Goal: Task Accomplishment & Management: Manage account settings

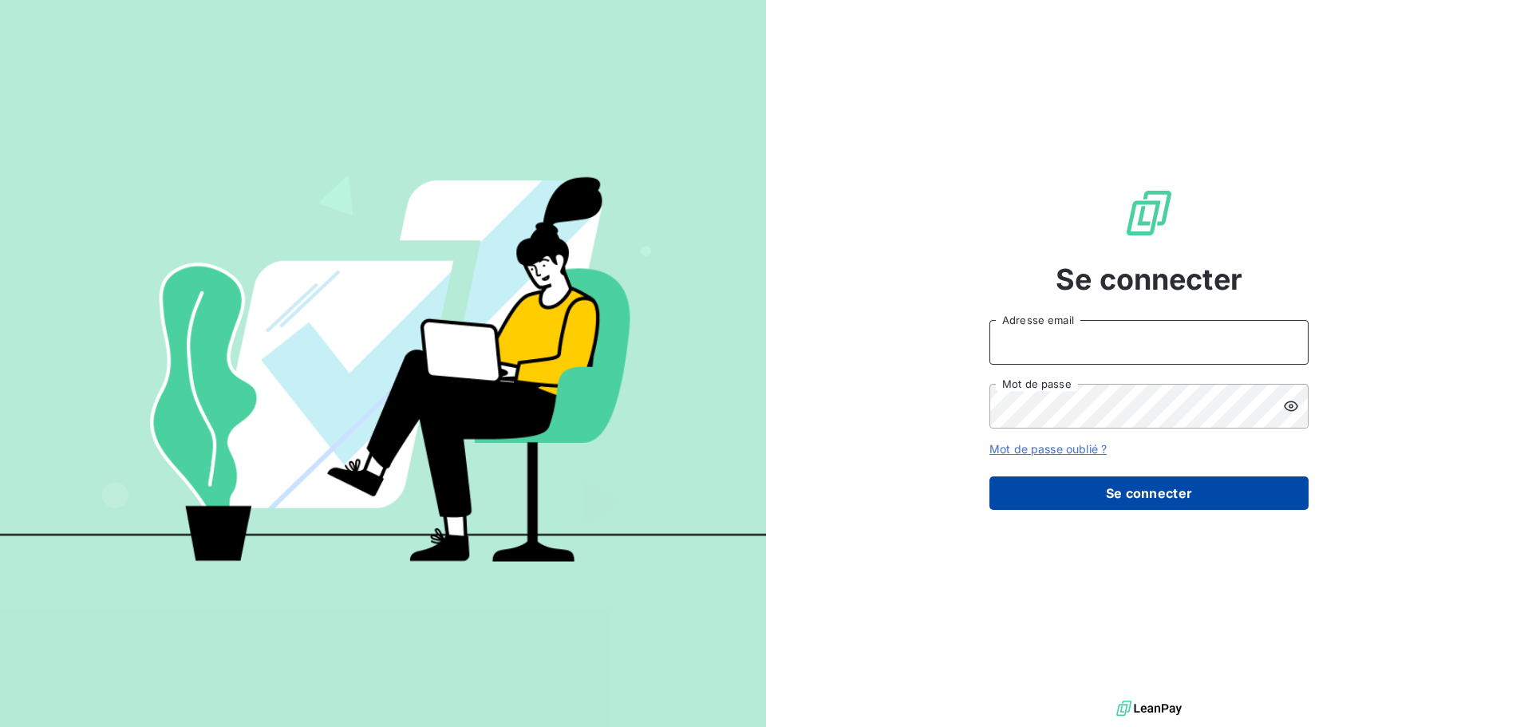
type input "[PERSON_NAME][EMAIL_ADDRESS][DOMAIN_NAME]"
click at [1113, 499] on button "Se connecter" at bounding box center [1149, 494] width 319 height 34
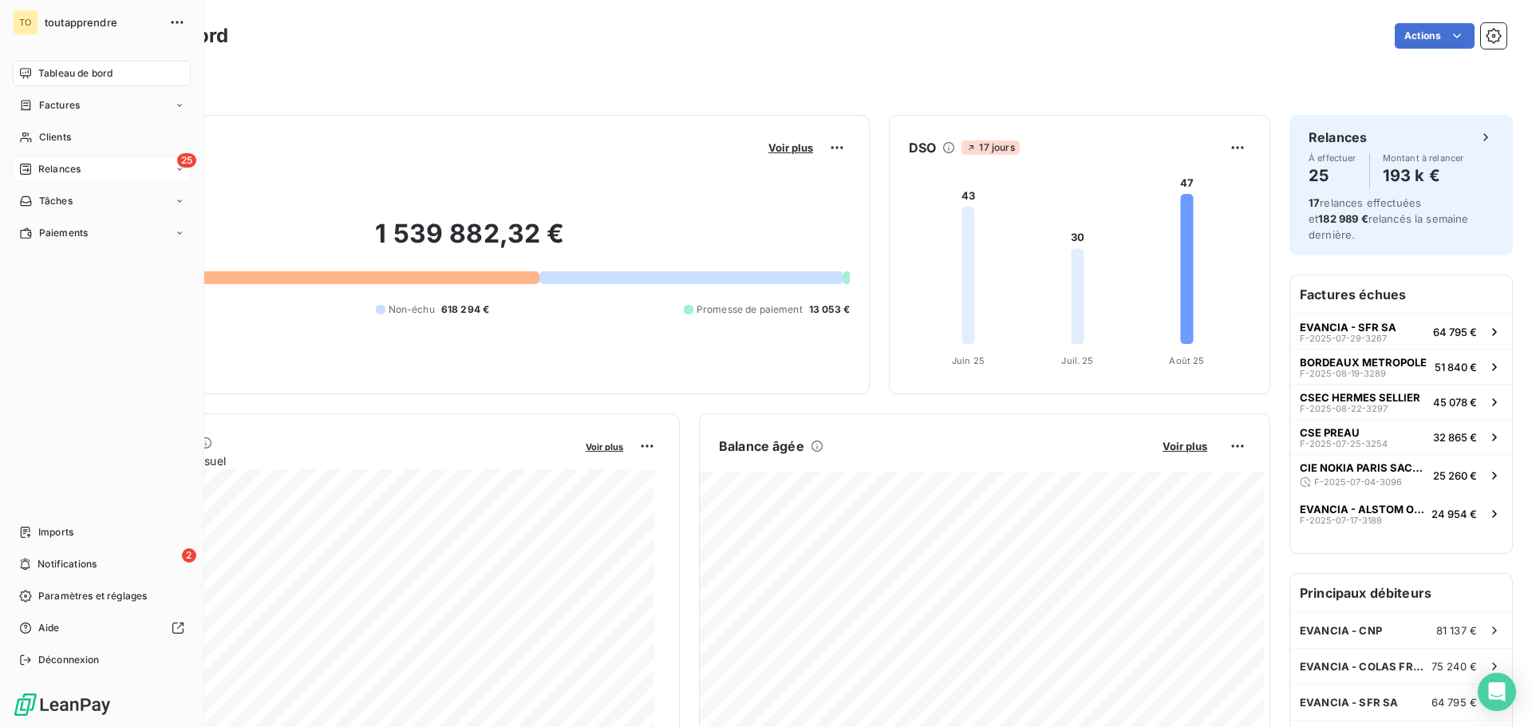
click at [13, 158] on div "25 Relances" at bounding box center [102, 169] width 178 height 26
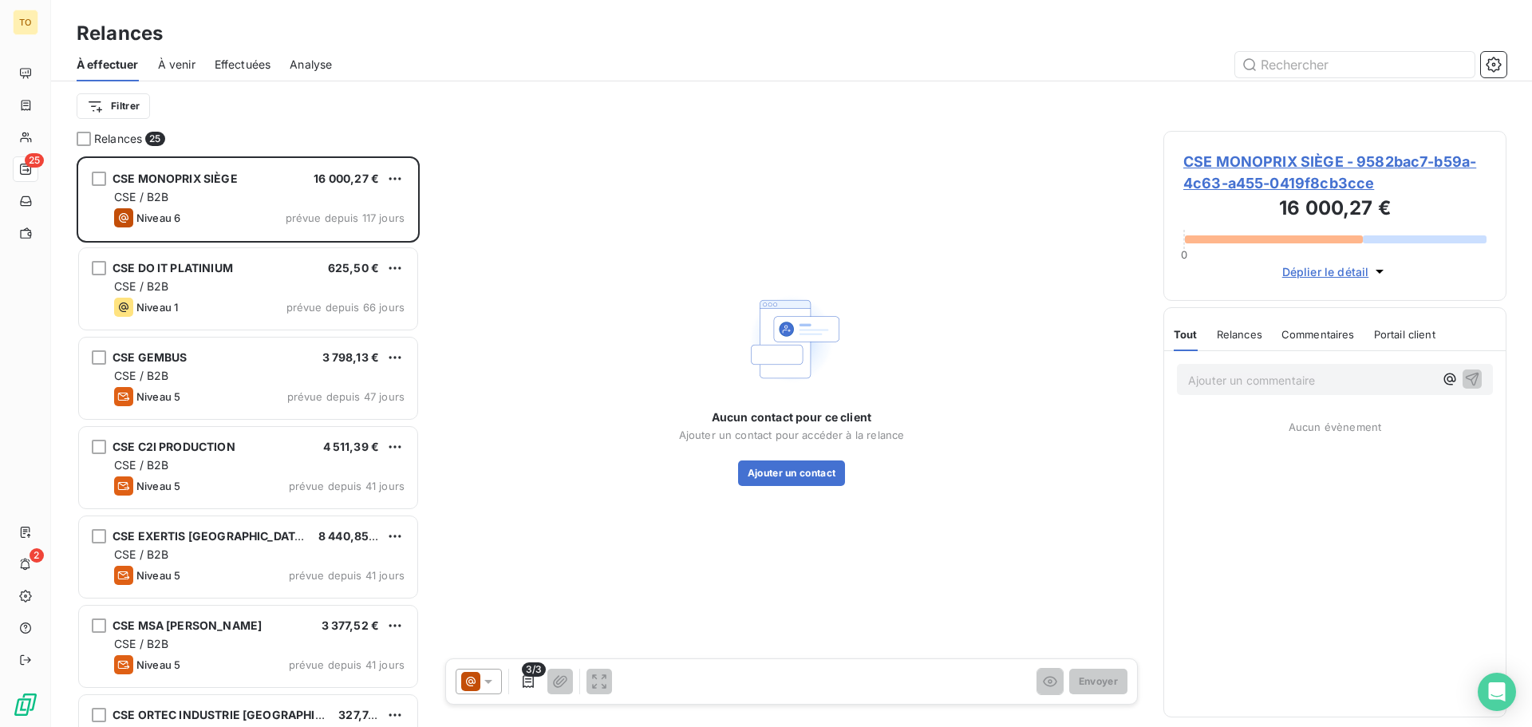
scroll to position [559, 331]
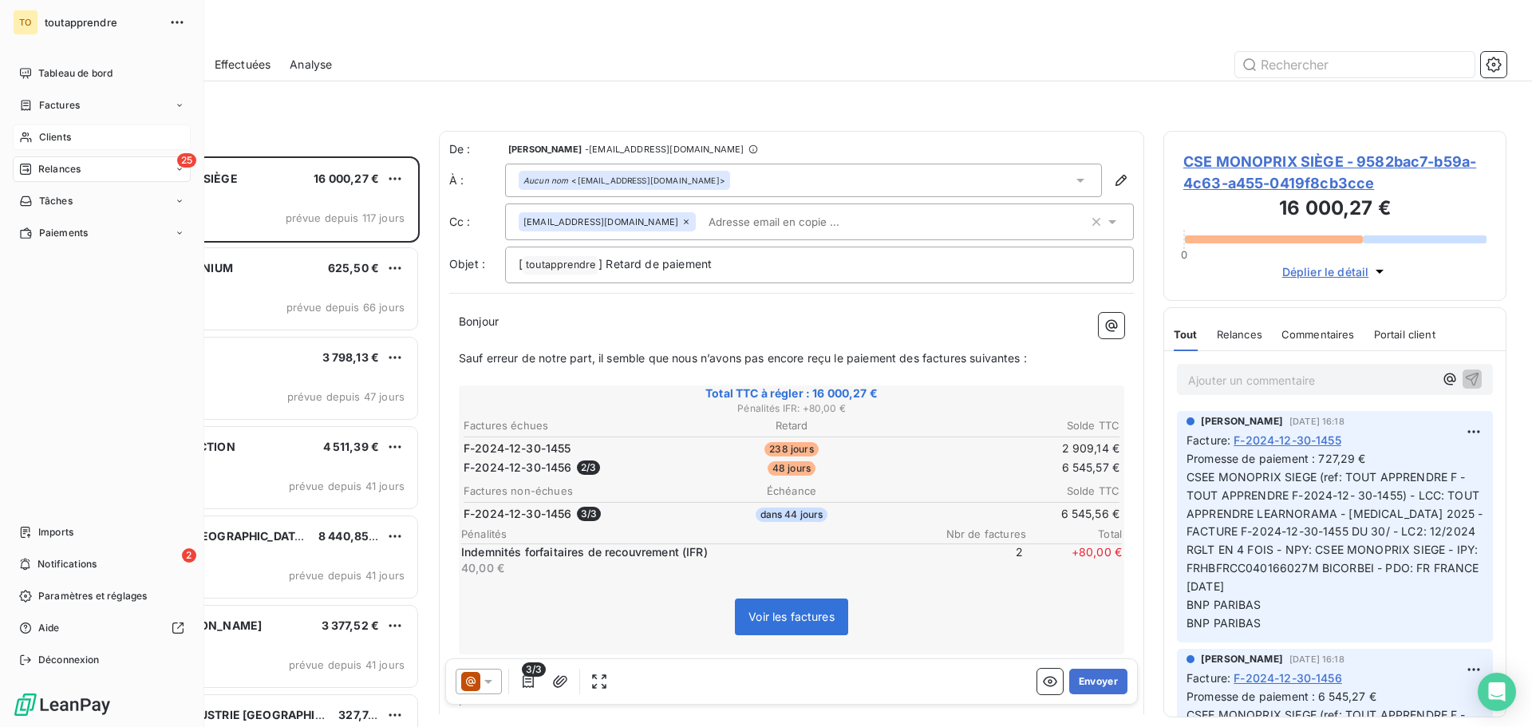
click at [58, 132] on span "Clients" at bounding box center [55, 137] width 32 height 14
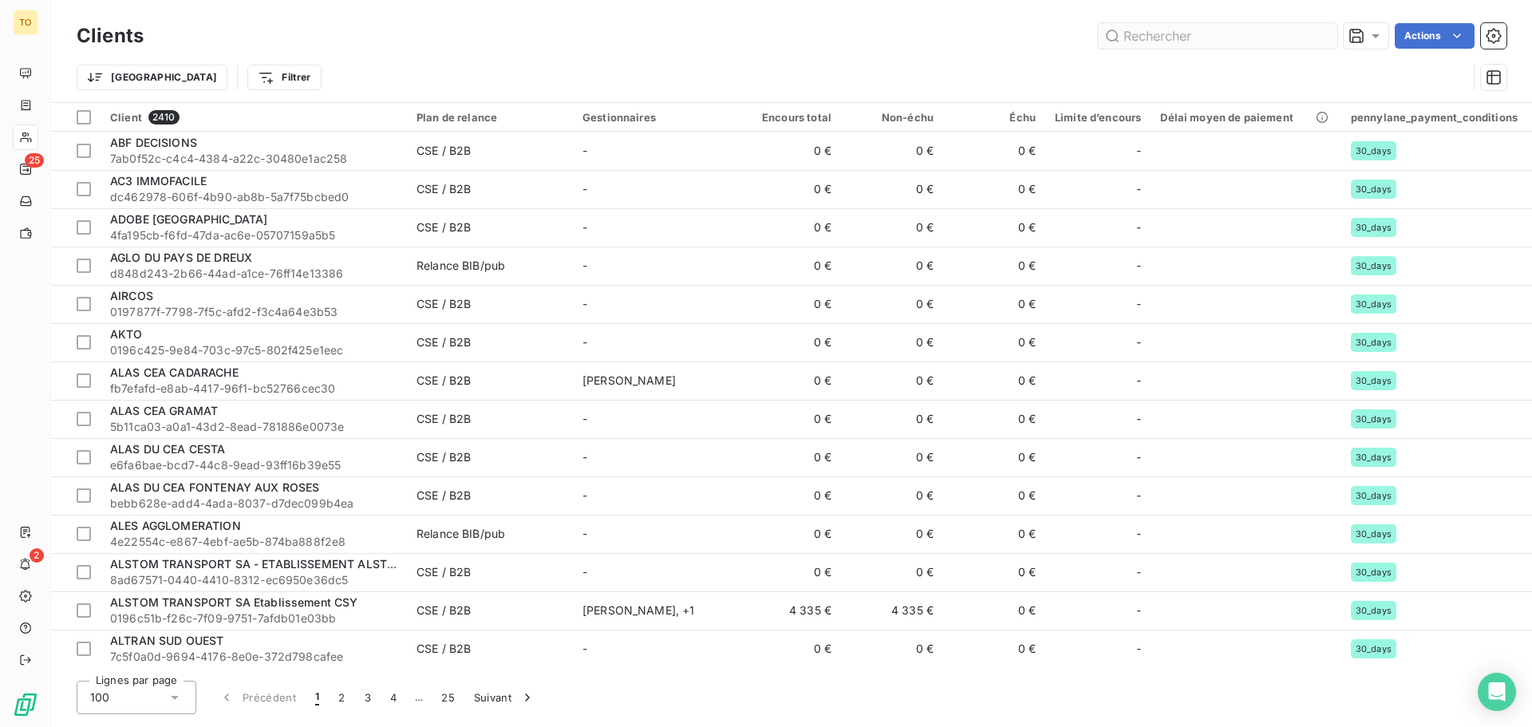
click at [1260, 38] on input "text" at bounding box center [1217, 36] width 239 height 26
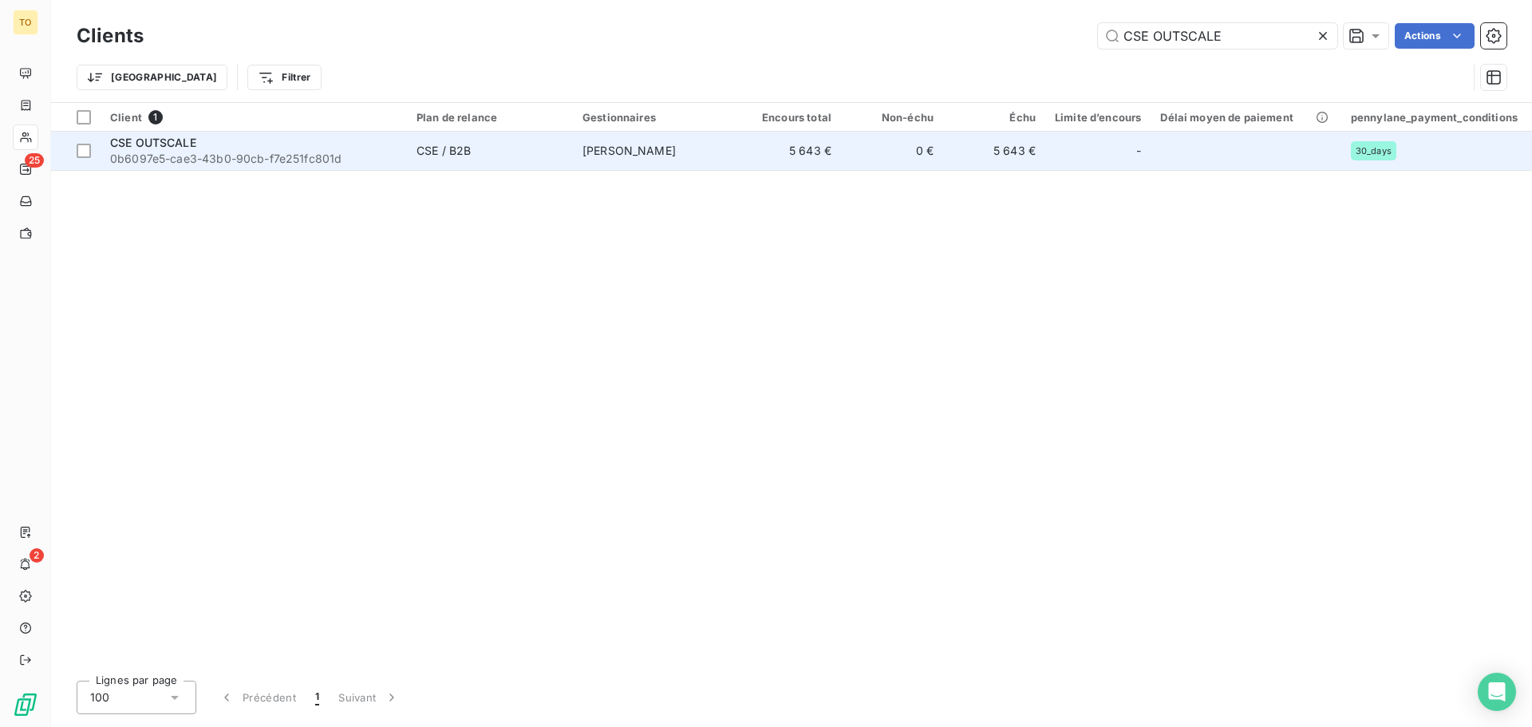
type input "CSE OUTSCALE"
click at [207, 144] on div "CSE OUTSCALE" at bounding box center [253, 143] width 287 height 16
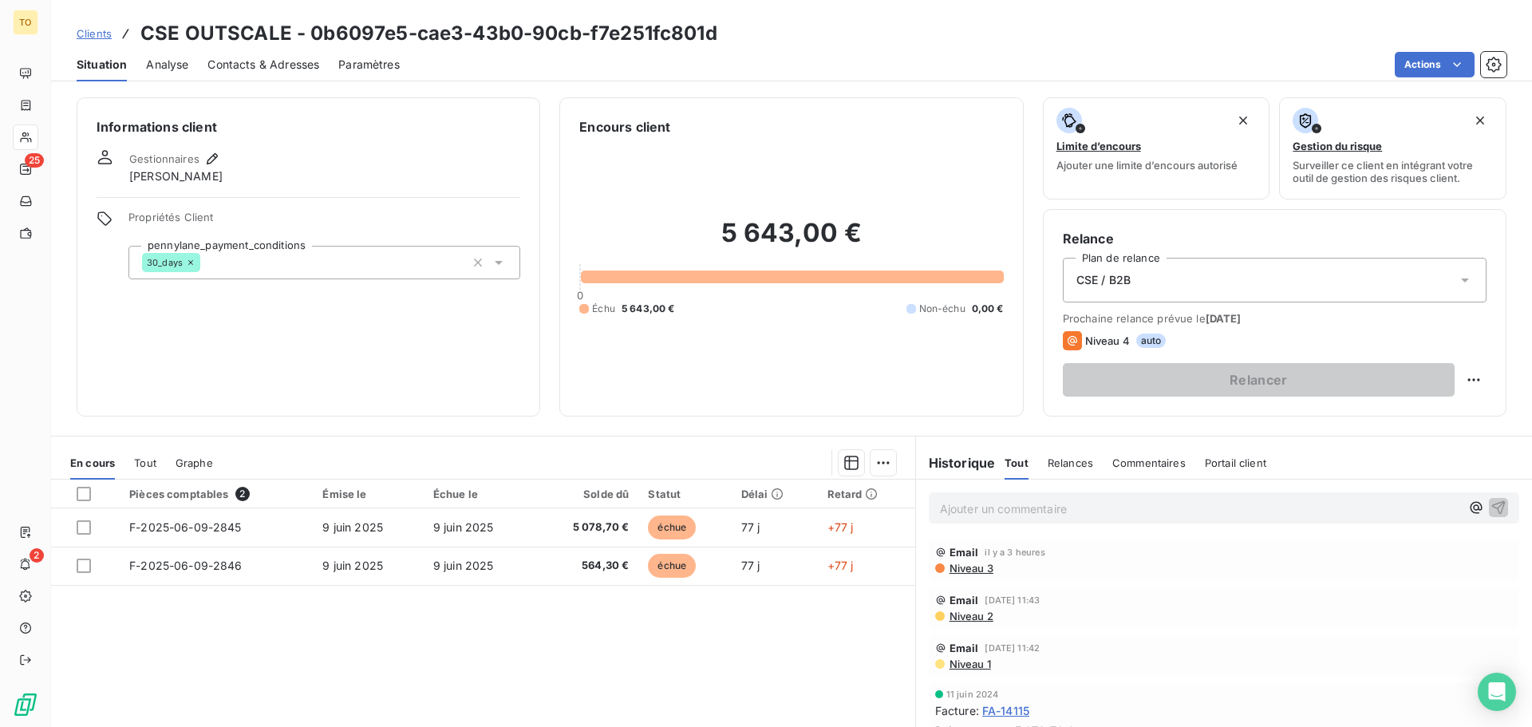
click at [236, 65] on span "Contacts & Adresses" at bounding box center [264, 65] width 112 height 16
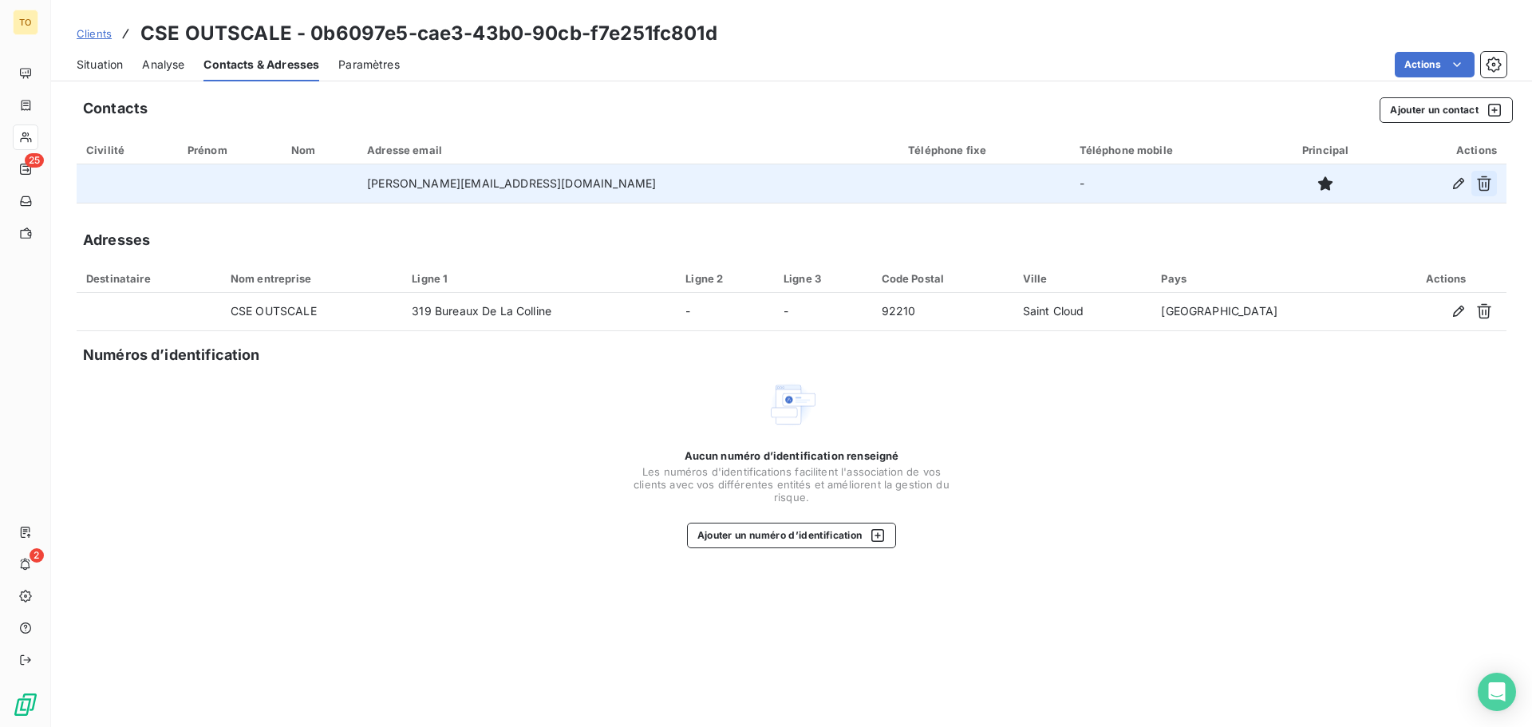
click at [1485, 188] on icon "button" at bounding box center [1485, 184] width 16 height 16
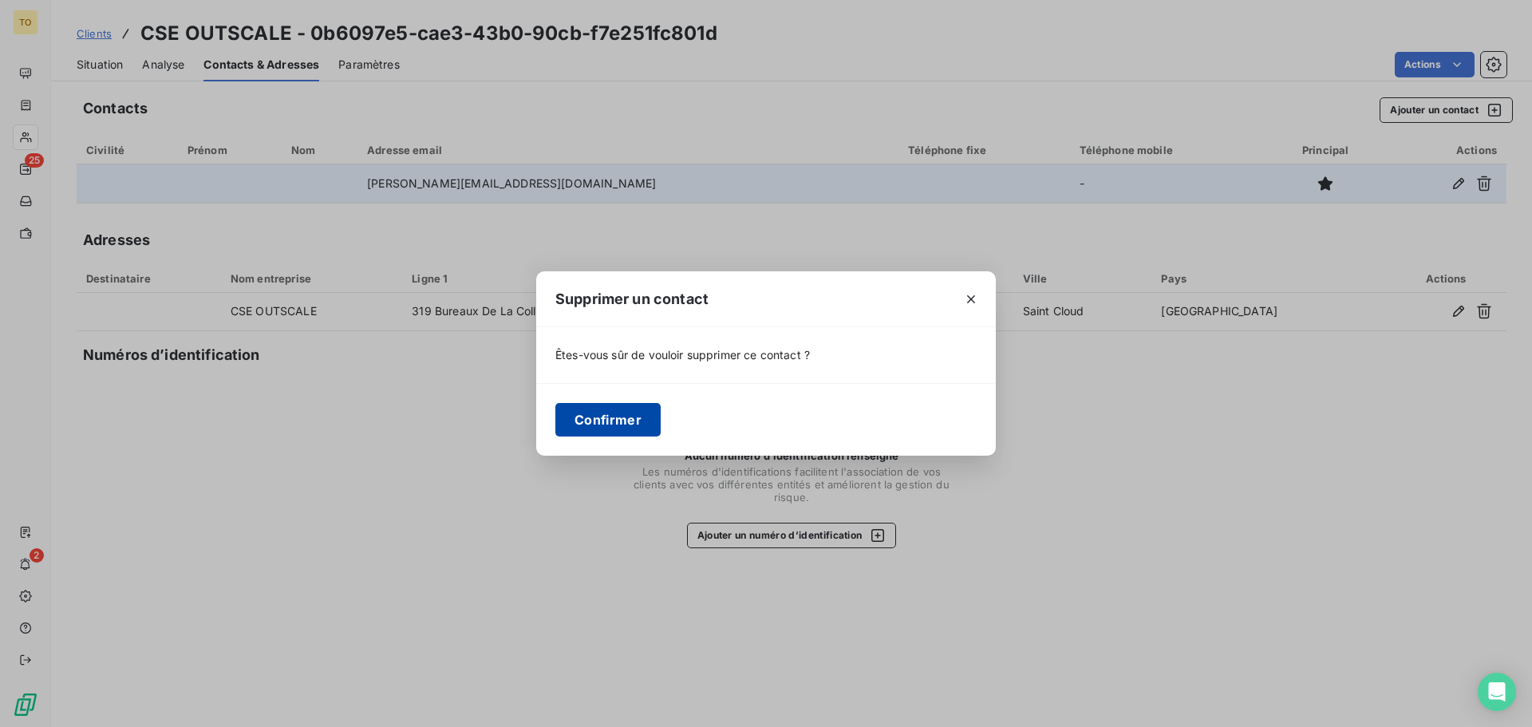
click at [612, 420] on button "Confirmer" at bounding box center [608, 420] width 105 height 34
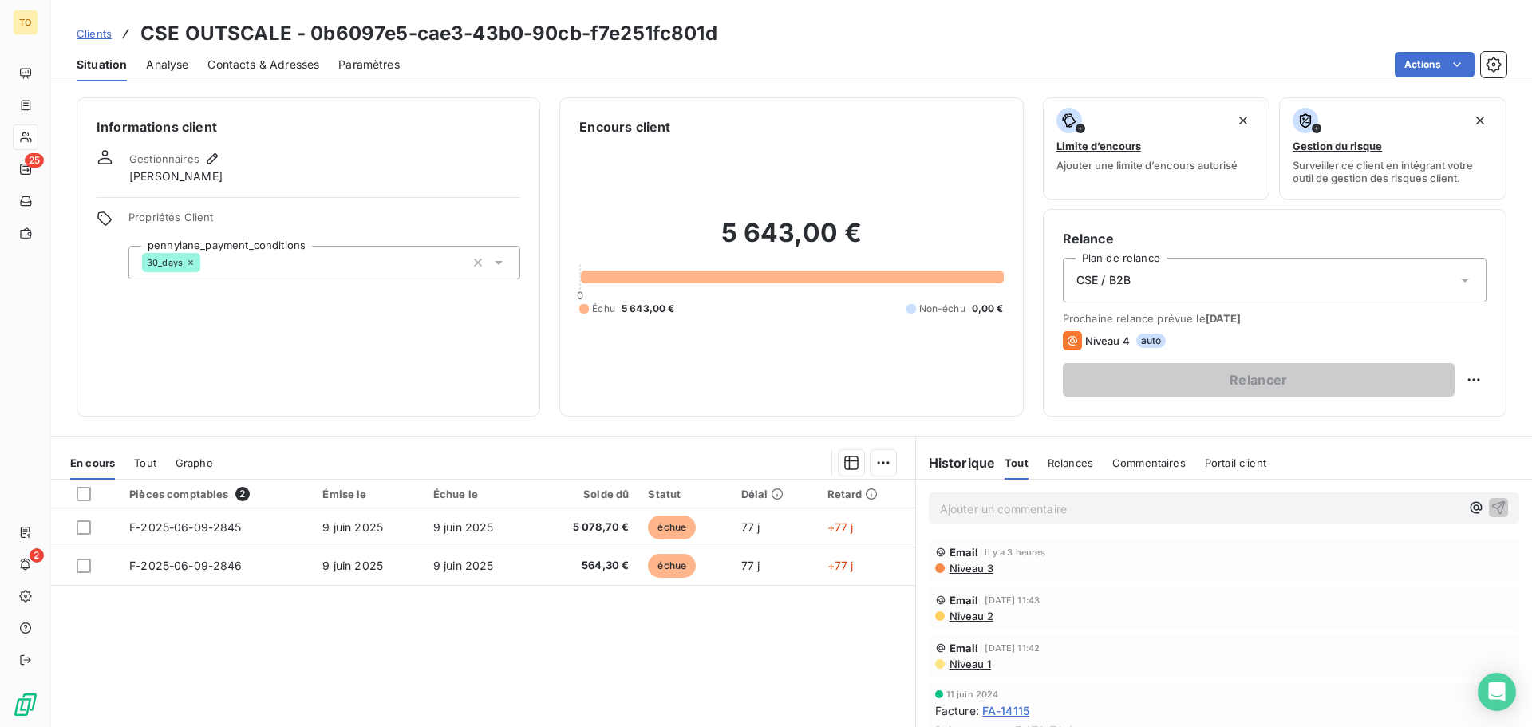
click at [246, 62] on span "Contacts & Adresses" at bounding box center [264, 65] width 112 height 16
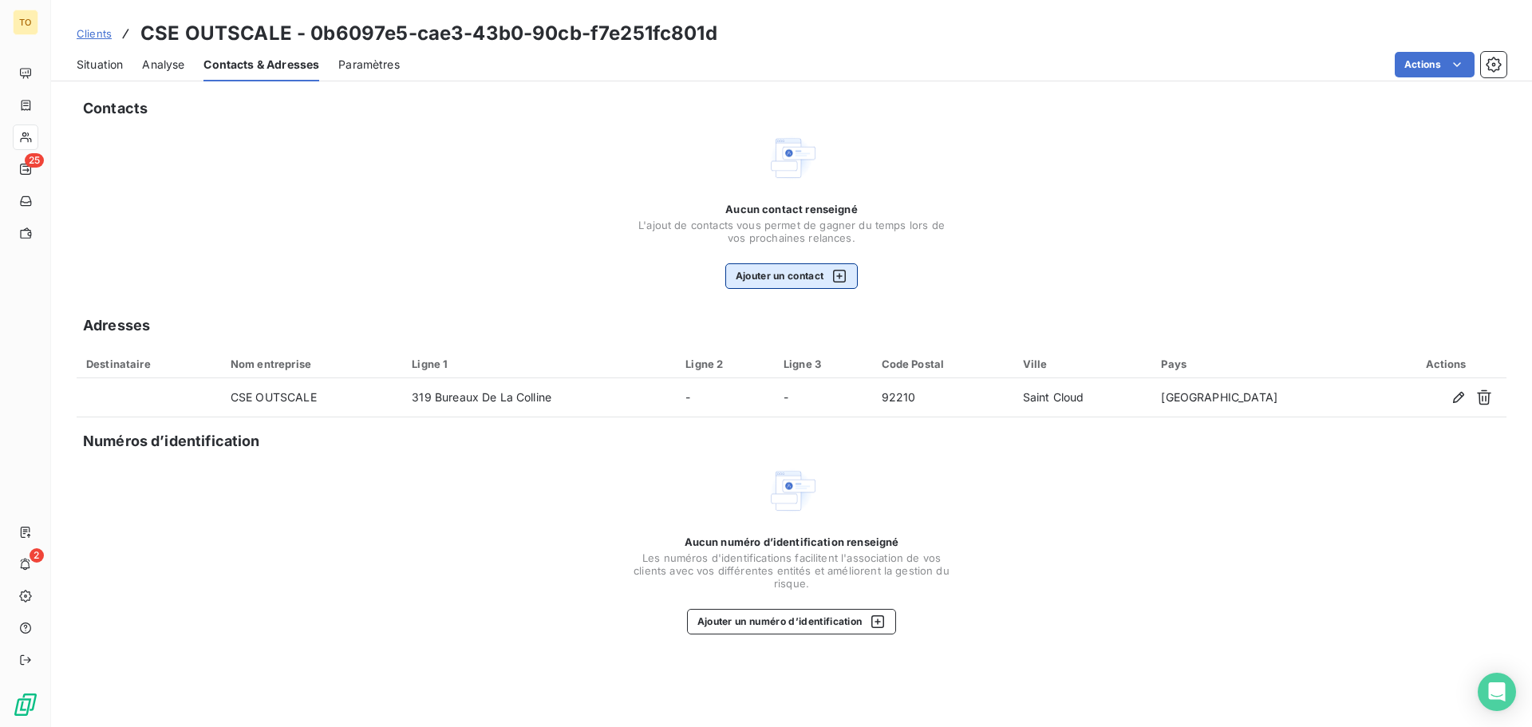
click at [807, 278] on button "Ajouter un contact" at bounding box center [792, 276] width 133 height 26
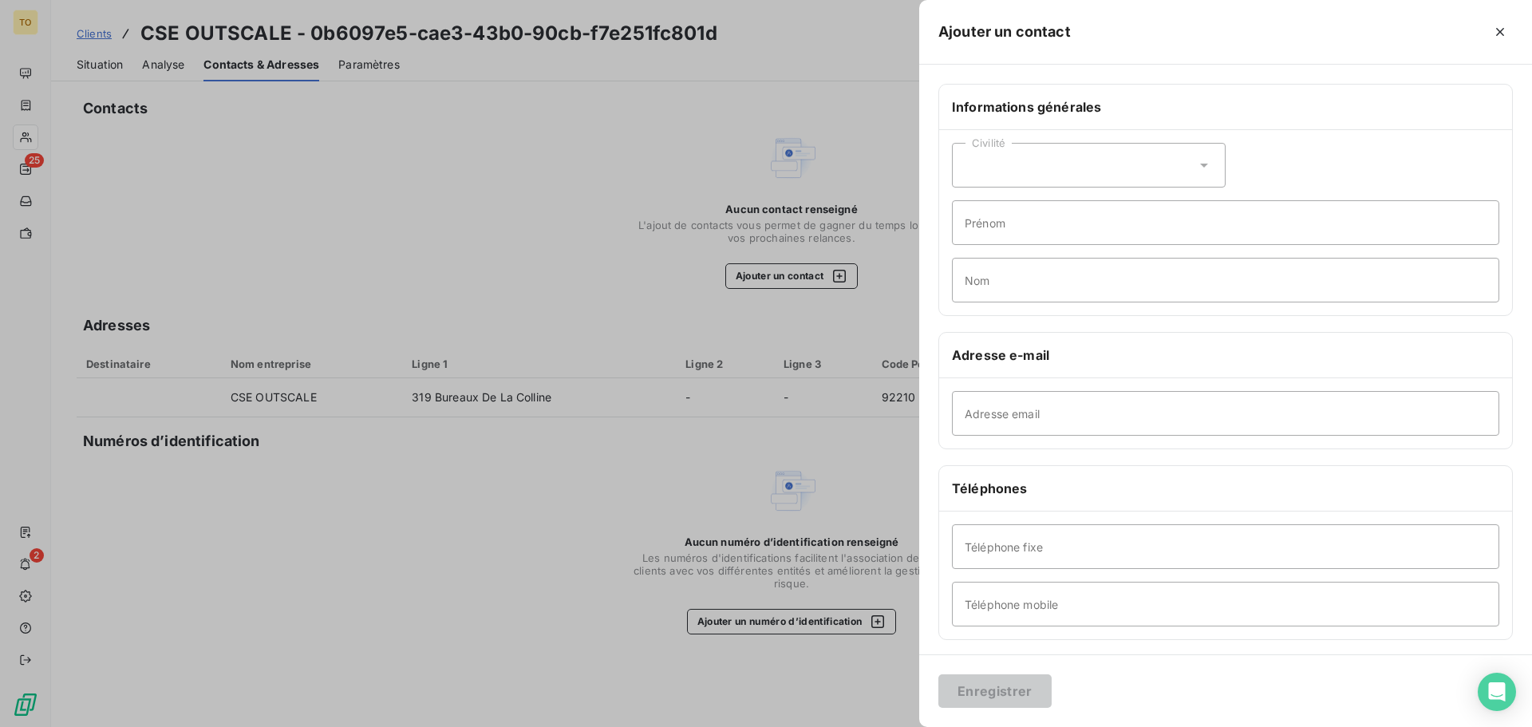
click at [1149, 167] on div "Civilité" at bounding box center [1089, 165] width 274 height 45
click at [1088, 229] on li "Monsieur" at bounding box center [1089, 233] width 274 height 29
click at [1086, 231] on input "Prénom" at bounding box center [1226, 222] width 548 height 45
paste input "DUFOUR Maxime <Maxime.DUFOUR@3ds.com"
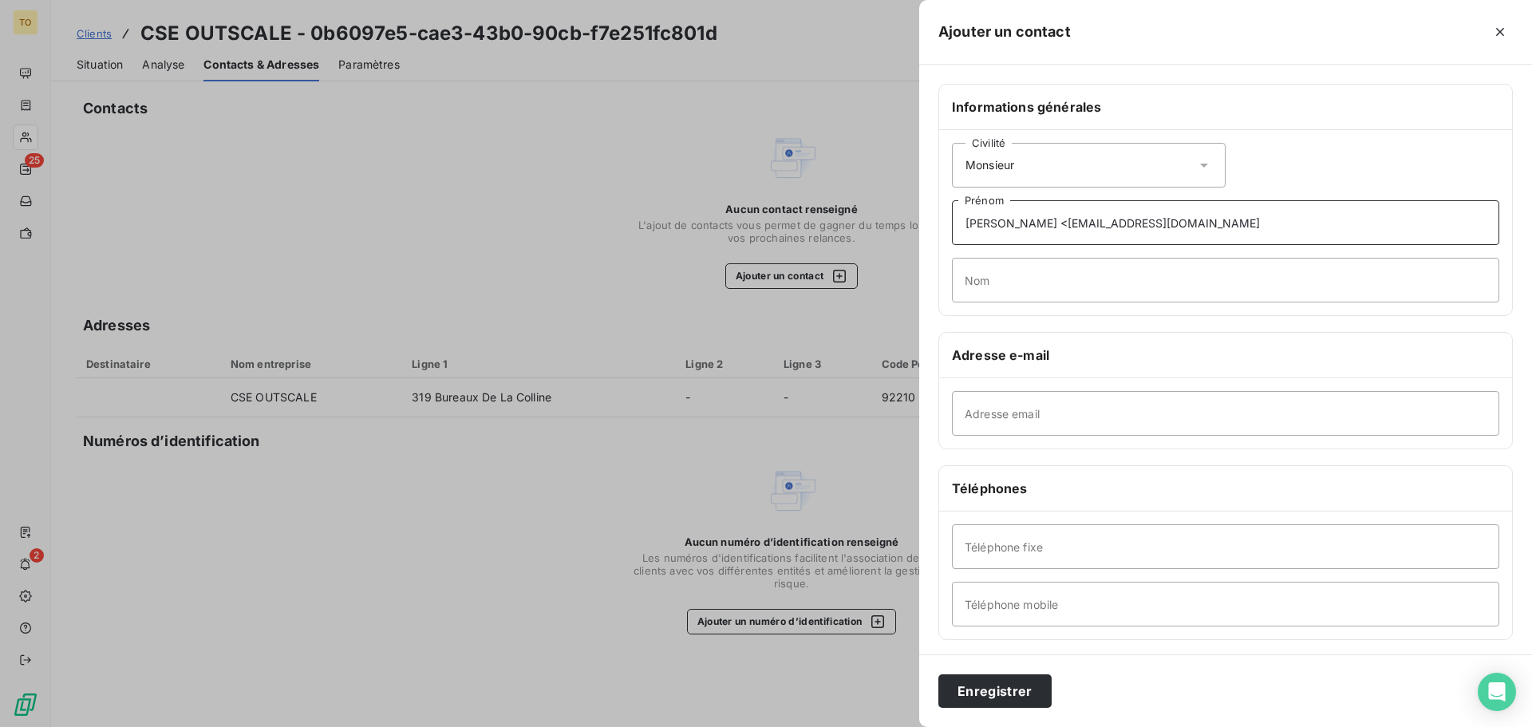
type input "DUFOUR Maxime <Maxime.DUFOUR@3ds.com"
click at [1052, 283] on input "Nom" at bounding box center [1226, 280] width 548 height 45
paste input "DUFOUR Maxime <Maxime.DUFOUR@3ds.com"
type input "DUFOUR Maxime <Maxime.DUFOUR@3ds.com"
click at [1034, 417] on input "Adresse email" at bounding box center [1226, 413] width 548 height 45
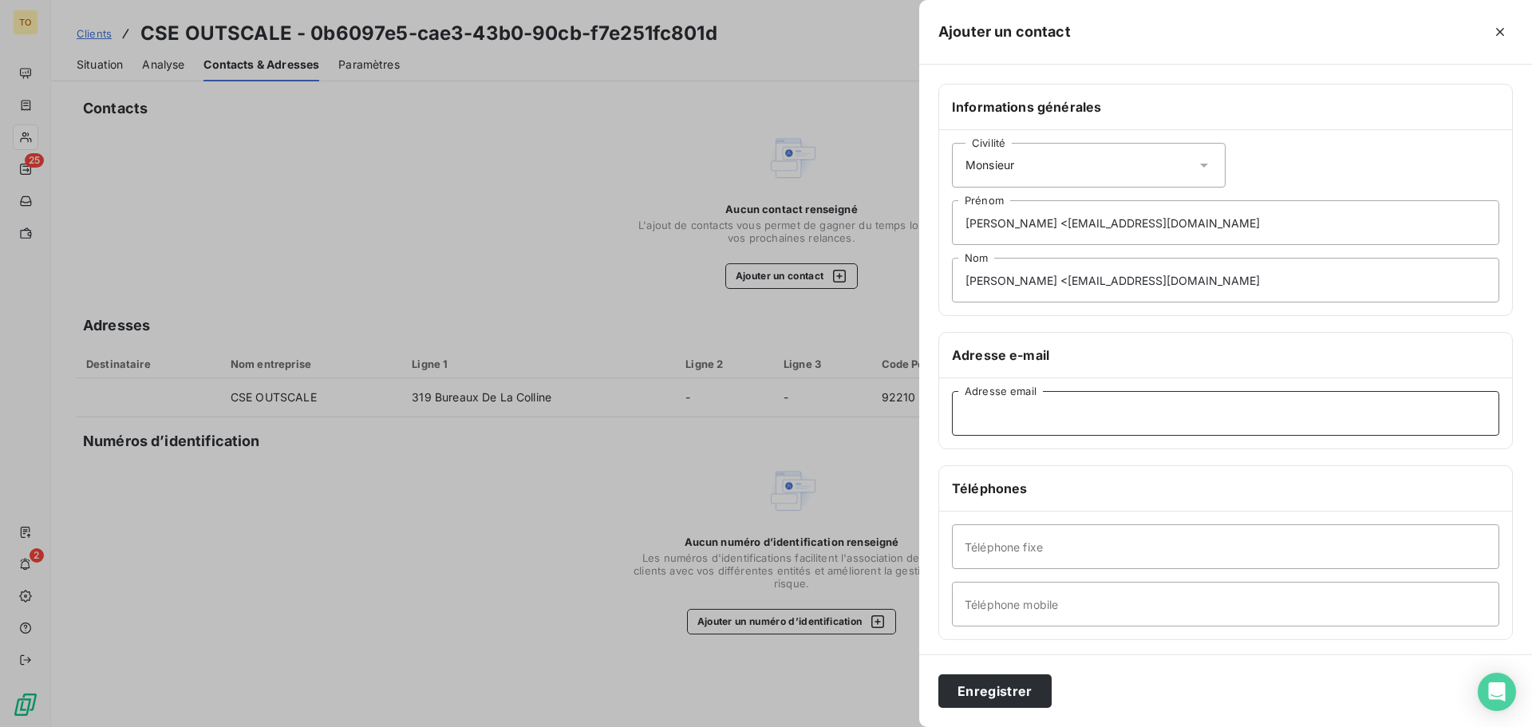
paste input "DUFOUR Maxime <Maxime.DUFOUR@3ds.com"
type input "DUFOUR Maxime <Maxime.DUFOUR@3ds.com"
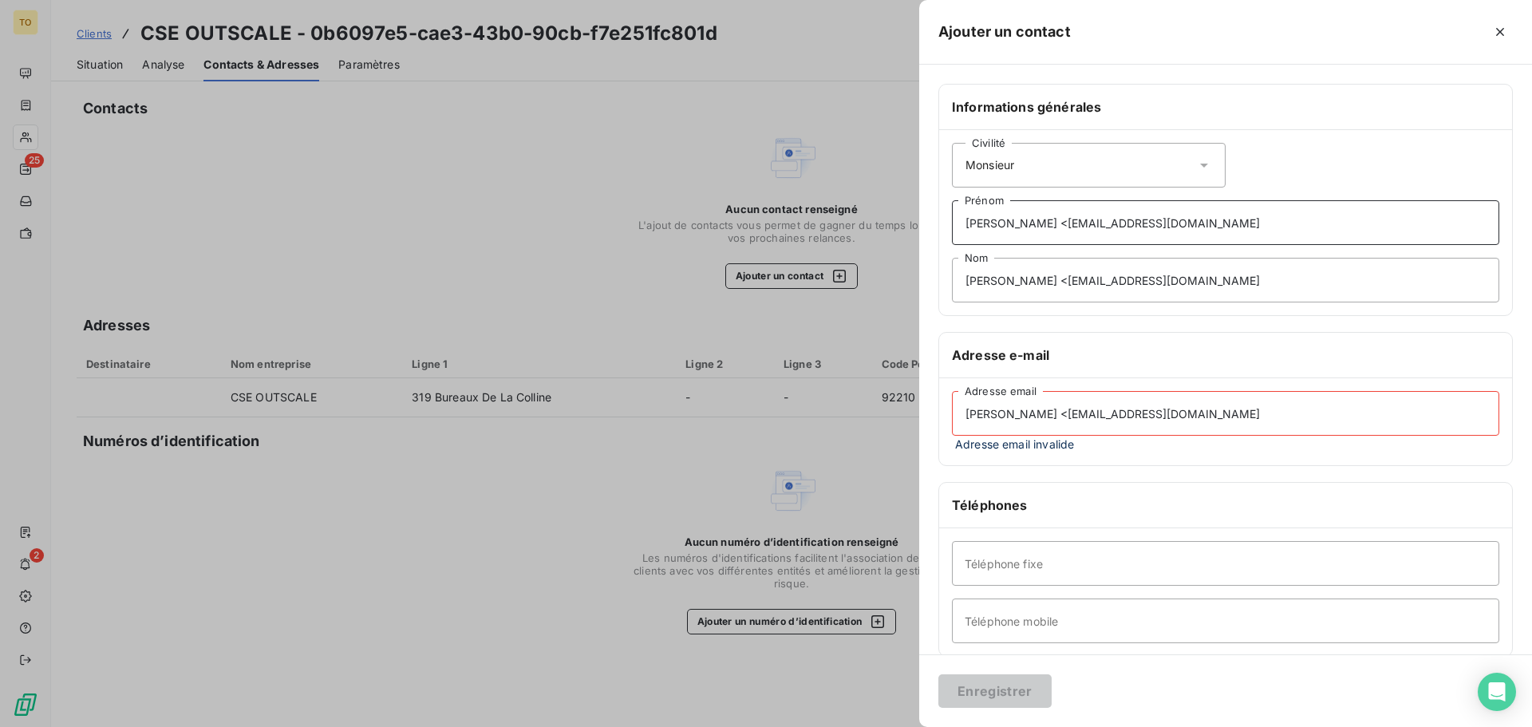
drag, startPoint x: 1013, startPoint y: 227, endPoint x: 748, endPoint y: 209, distance: 265.6
click at [753, 726] on div "Ajouter un contact Informations générales Civilité Monsieur DUFOUR Maxime <Maxi…" at bounding box center [766, 727] width 1532 height 0
drag, startPoint x: 1207, startPoint y: 227, endPoint x: 1006, endPoint y: 232, distance: 200.4
click at [1006, 232] on input "Maxime <Maxime.DUFOUR@3ds.com" at bounding box center [1226, 222] width 548 height 45
type input "Maxime"
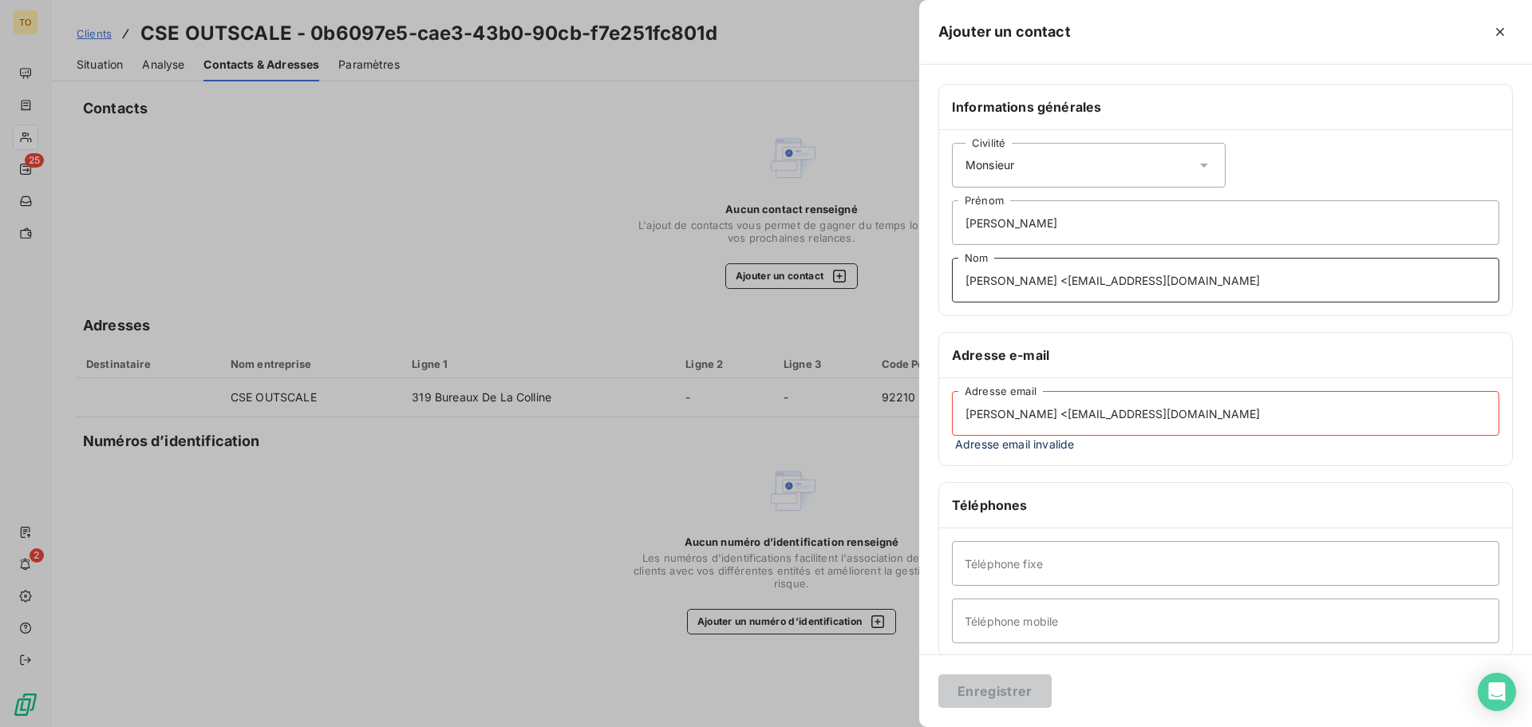
drag, startPoint x: 1013, startPoint y: 282, endPoint x: 848, endPoint y: 265, distance: 165.3
click at [853, 726] on div "Ajouter un contact Informations générales Civilité Monsieur Maxime Prénom DUFOU…" at bounding box center [766, 727] width 1532 height 0
drag, startPoint x: 1181, startPoint y: 275, endPoint x: 1006, endPoint y: 276, distance: 174.8
click at [1006, 276] on input "Maxime <Maxime.DUFOUR@3ds.com" at bounding box center [1226, 280] width 548 height 45
type input "Maxime"
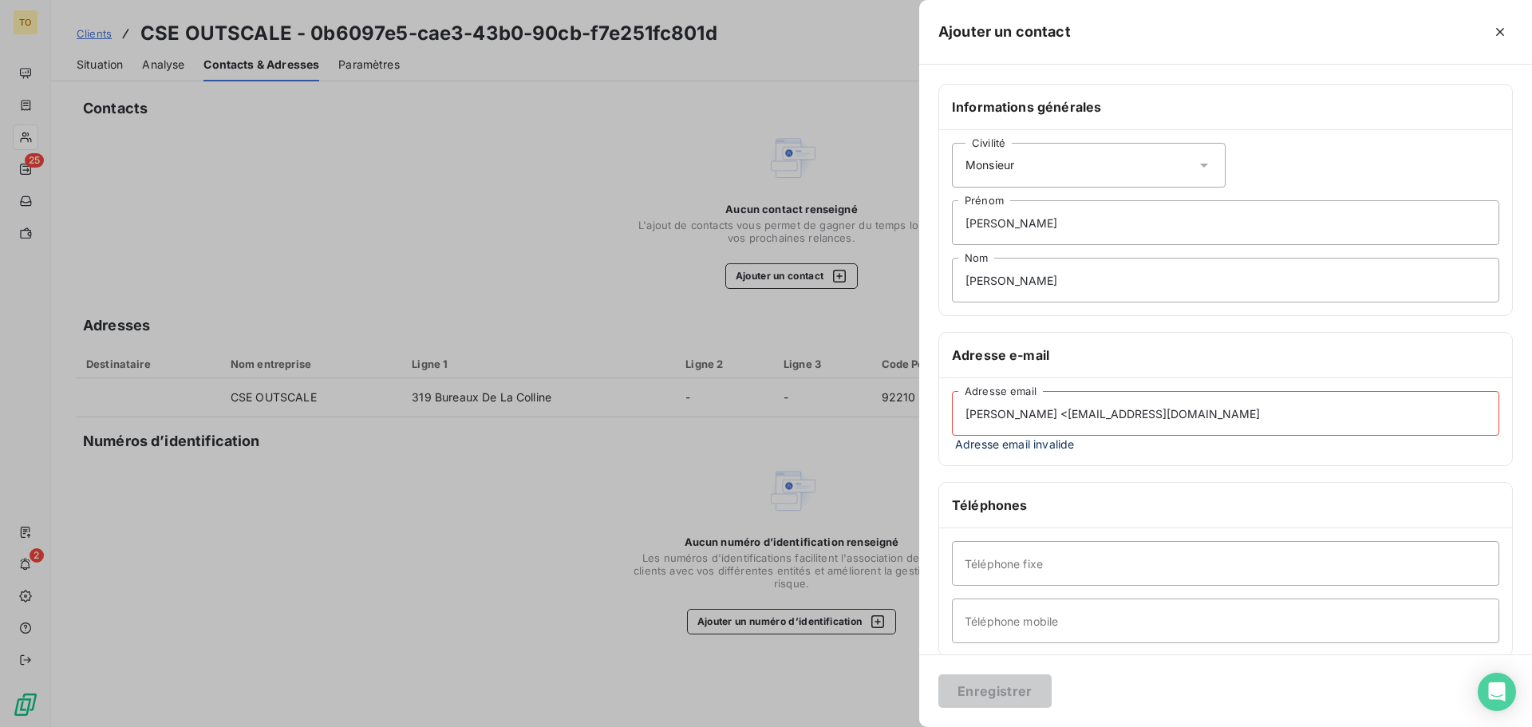
drag, startPoint x: 1062, startPoint y: 406, endPoint x: 907, endPoint y: 394, distance: 156.1
click at [907, 726] on div "Ajouter un contact Informations générales Civilité Monsieur Maxime Prénom Maxim…" at bounding box center [766, 727] width 1532 height 0
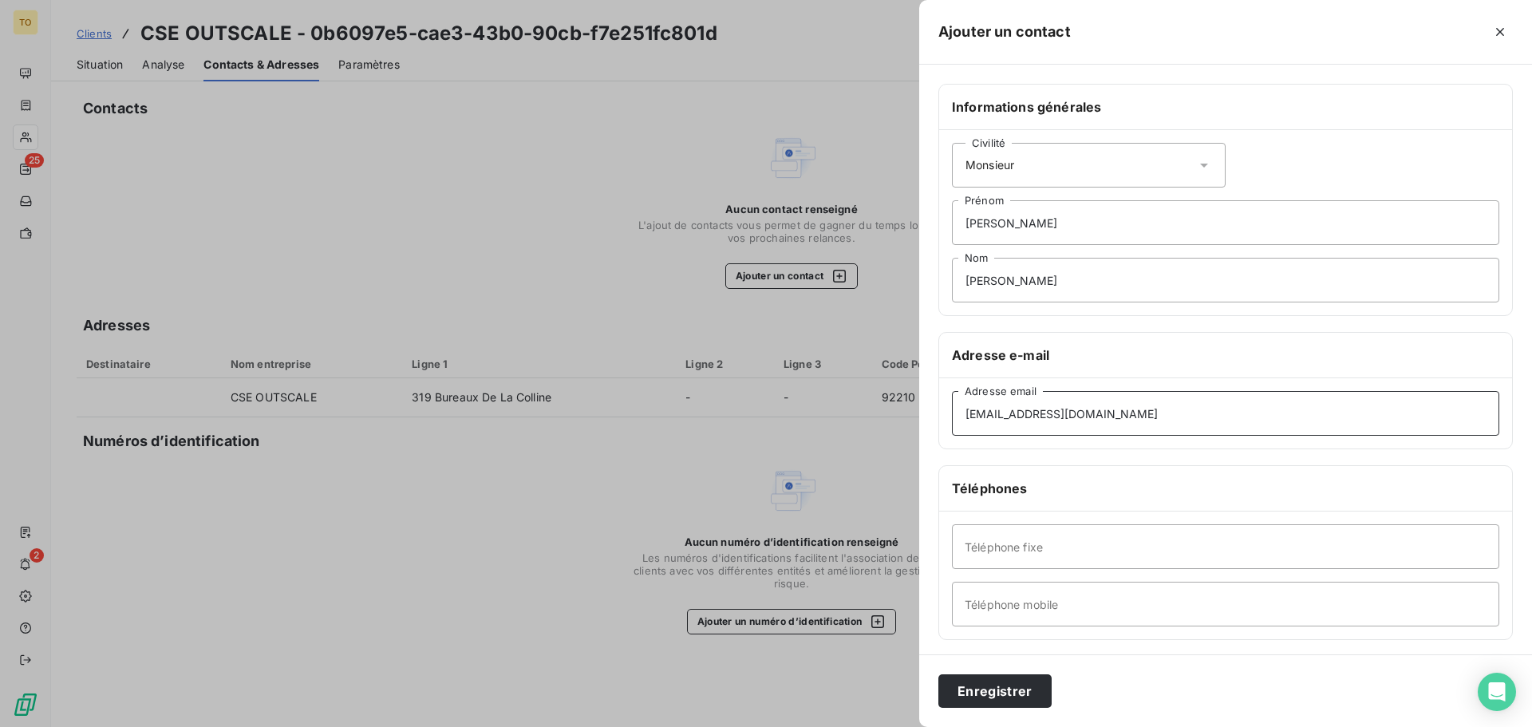
click at [1140, 409] on input "Maxime.DUFOUR@3ds.com" at bounding box center [1226, 413] width 548 height 45
type input "Maxime.DUFOUR@3ds.com"
click at [1030, 690] on button "Enregistrer" at bounding box center [995, 691] width 113 height 34
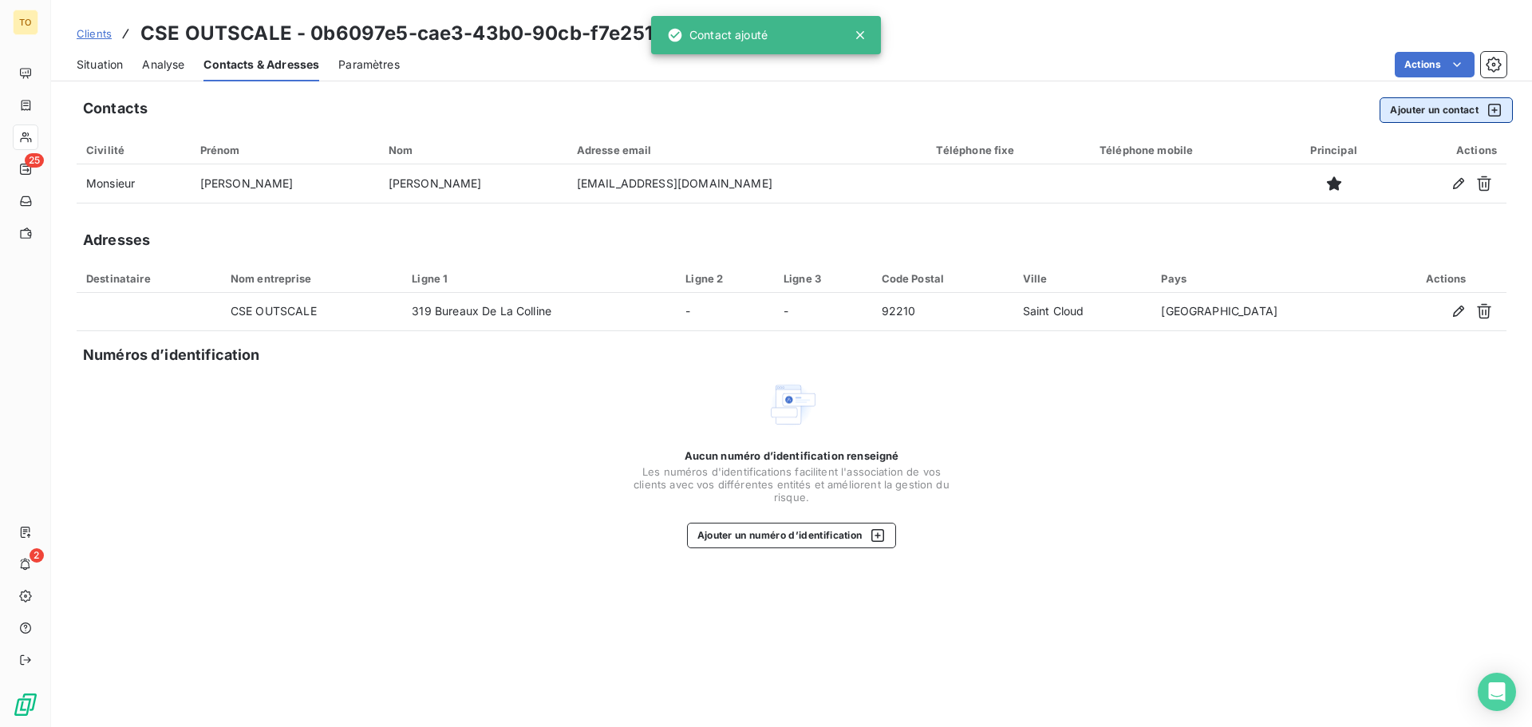
click at [1435, 108] on button "Ajouter un contact" at bounding box center [1446, 110] width 133 height 26
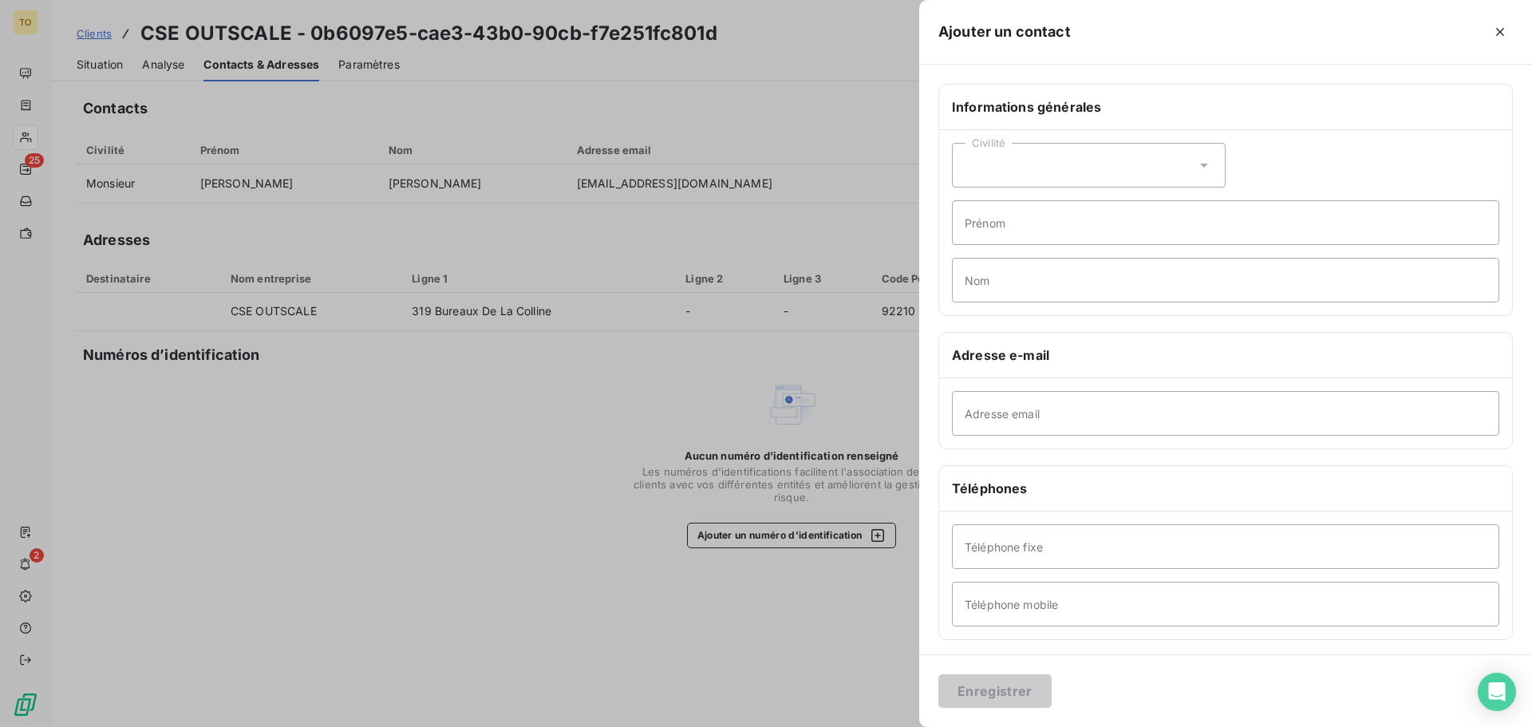
click at [1032, 172] on div "Civilité" at bounding box center [1089, 165] width 274 height 45
click at [1032, 234] on li "Monsieur" at bounding box center [1089, 233] width 274 height 29
click at [1033, 234] on input "Prénom" at bounding box center [1226, 222] width 548 height 45
paste input "FRANCOISE Kevin <Kevin.FRANCOISE@3ds.com>"
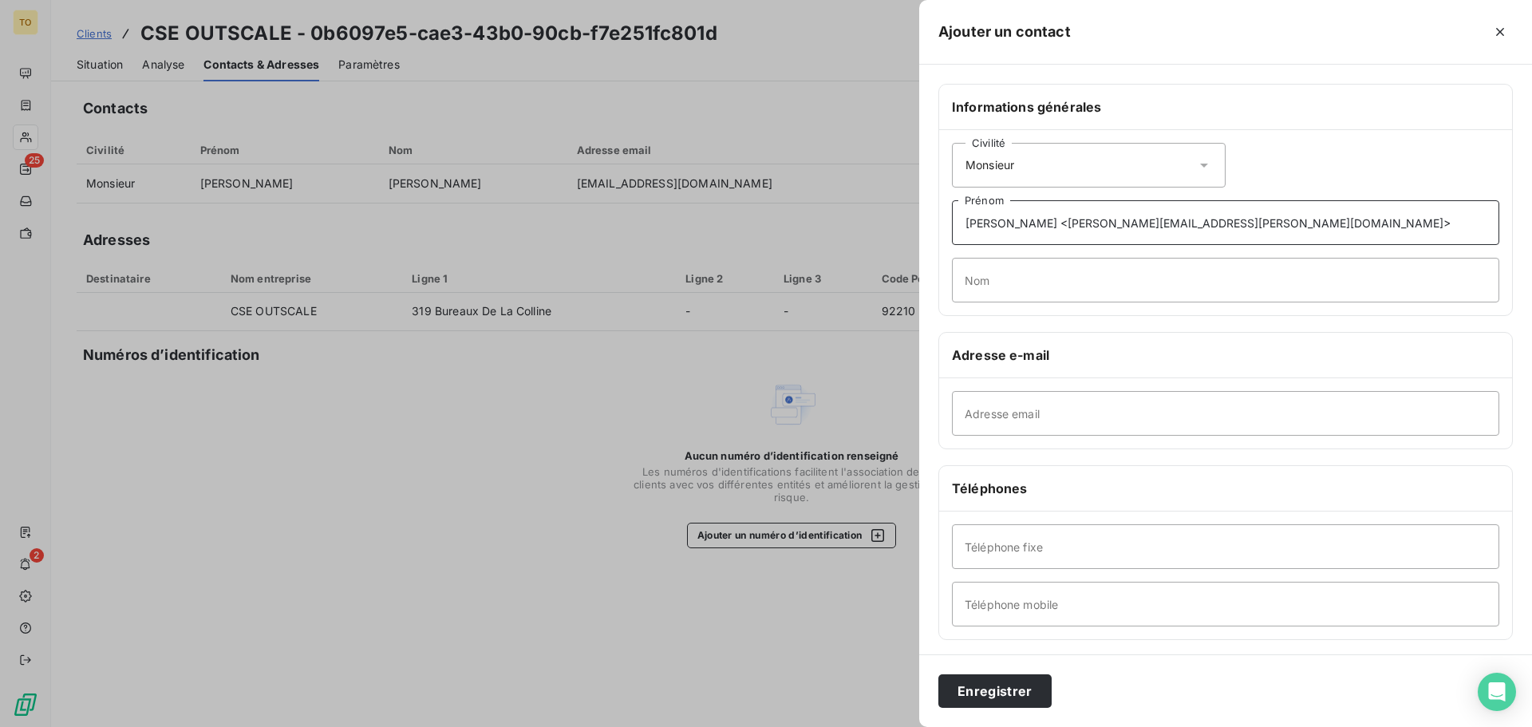
type input "FRANCOISE Kevin <Kevin.FRANCOISE@3ds.com>"
click at [1022, 286] on input "Nom" at bounding box center [1226, 280] width 548 height 45
paste input "FRANCOISE Kevin <Kevin.FRANCOISE@3ds.com>"
type input "FRANCOISE Kevin <Kevin.FRANCOISE@3ds.com>"
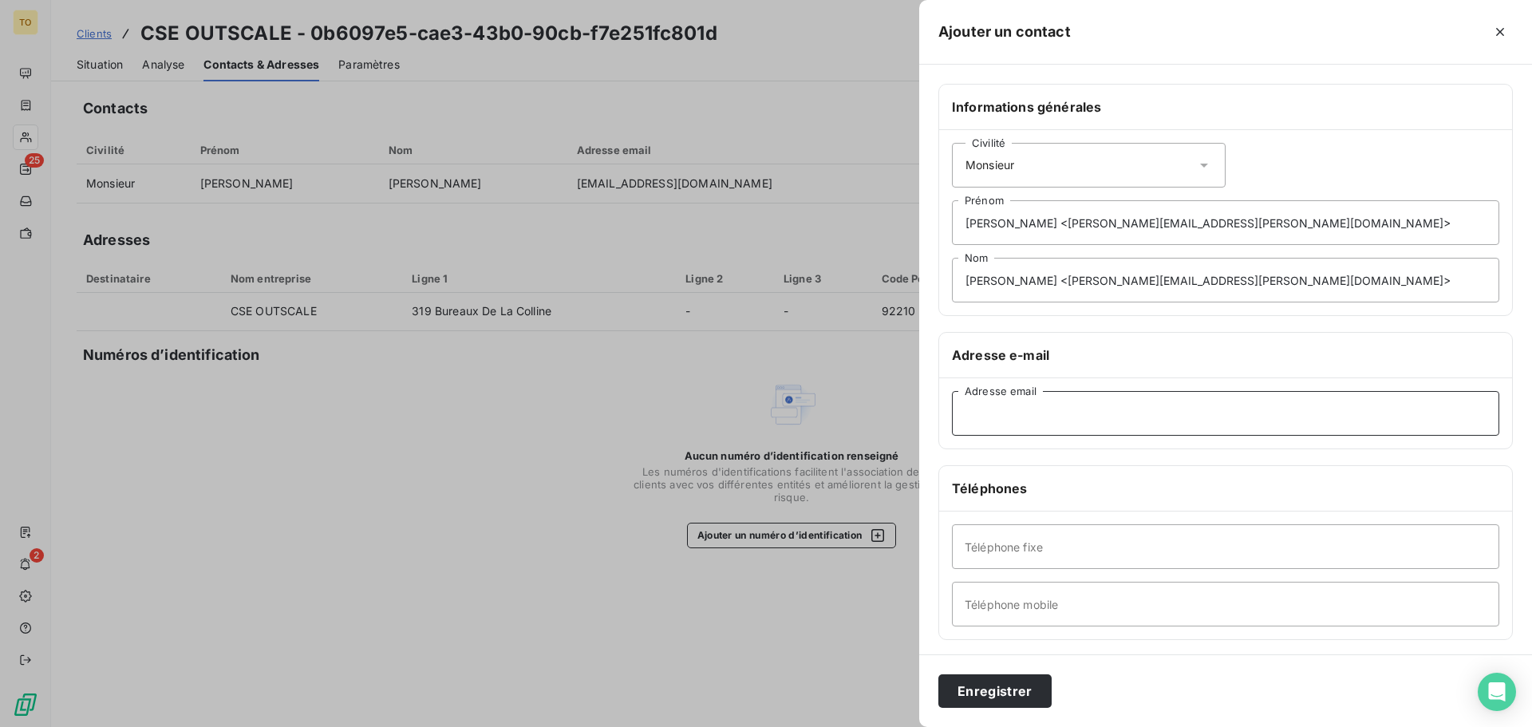
click at [1025, 417] on input "Adresse email" at bounding box center [1226, 413] width 548 height 45
paste input "FRANCOISE Kevin <Kevin.FRANCOISE@3ds.com>"
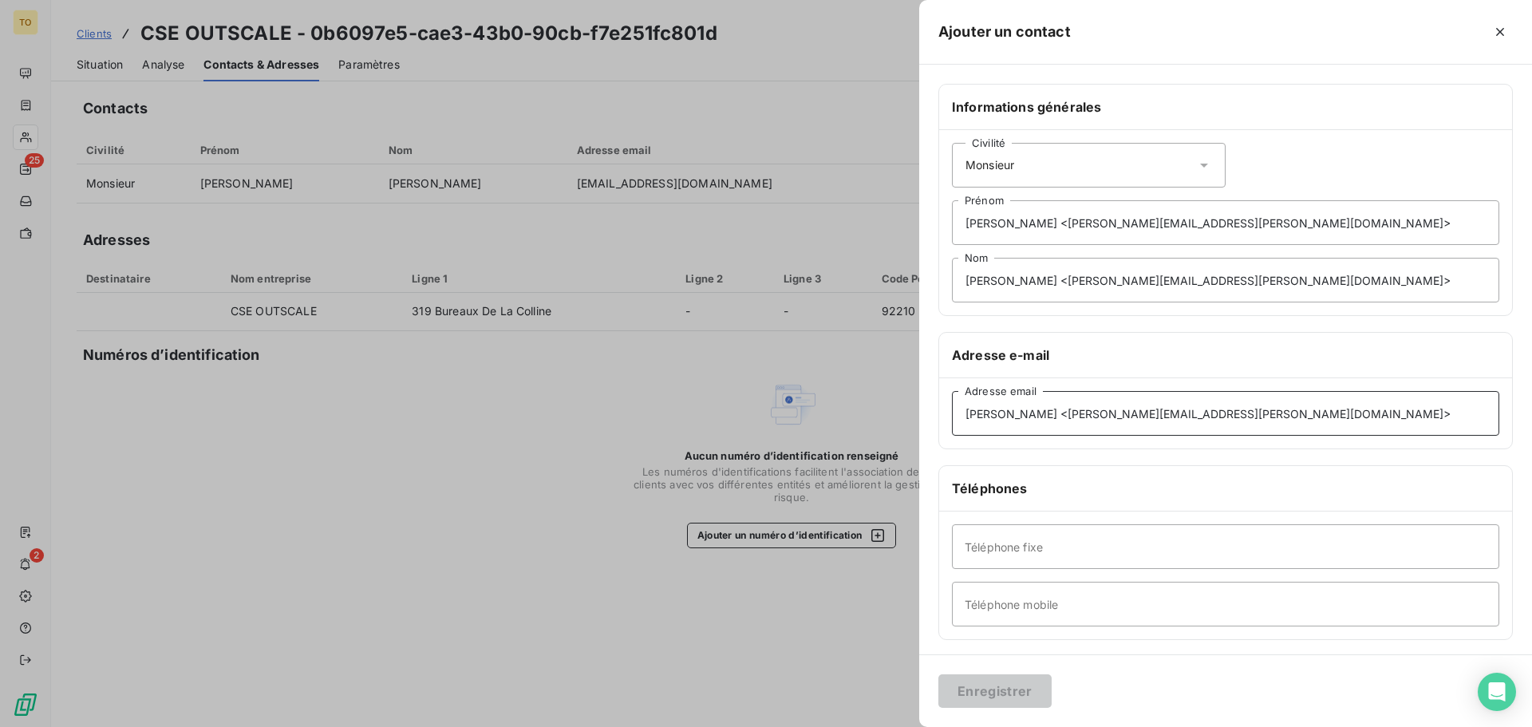
drag, startPoint x: 1070, startPoint y: 417, endPoint x: 801, endPoint y: 405, distance: 269.2
click at [804, 726] on div "Ajouter un contact Informations générales Civilité Monsieur FRANCOISE Kevin <Ke…" at bounding box center [766, 727] width 1532 height 0
click at [1188, 413] on input "Kevin.FRANCOISE@3ds.com>" at bounding box center [1226, 413] width 548 height 45
type input "Kevin.FRANCOISE@3ds.com"
drag, startPoint x: 1031, startPoint y: 281, endPoint x: 876, endPoint y: 278, distance: 154.9
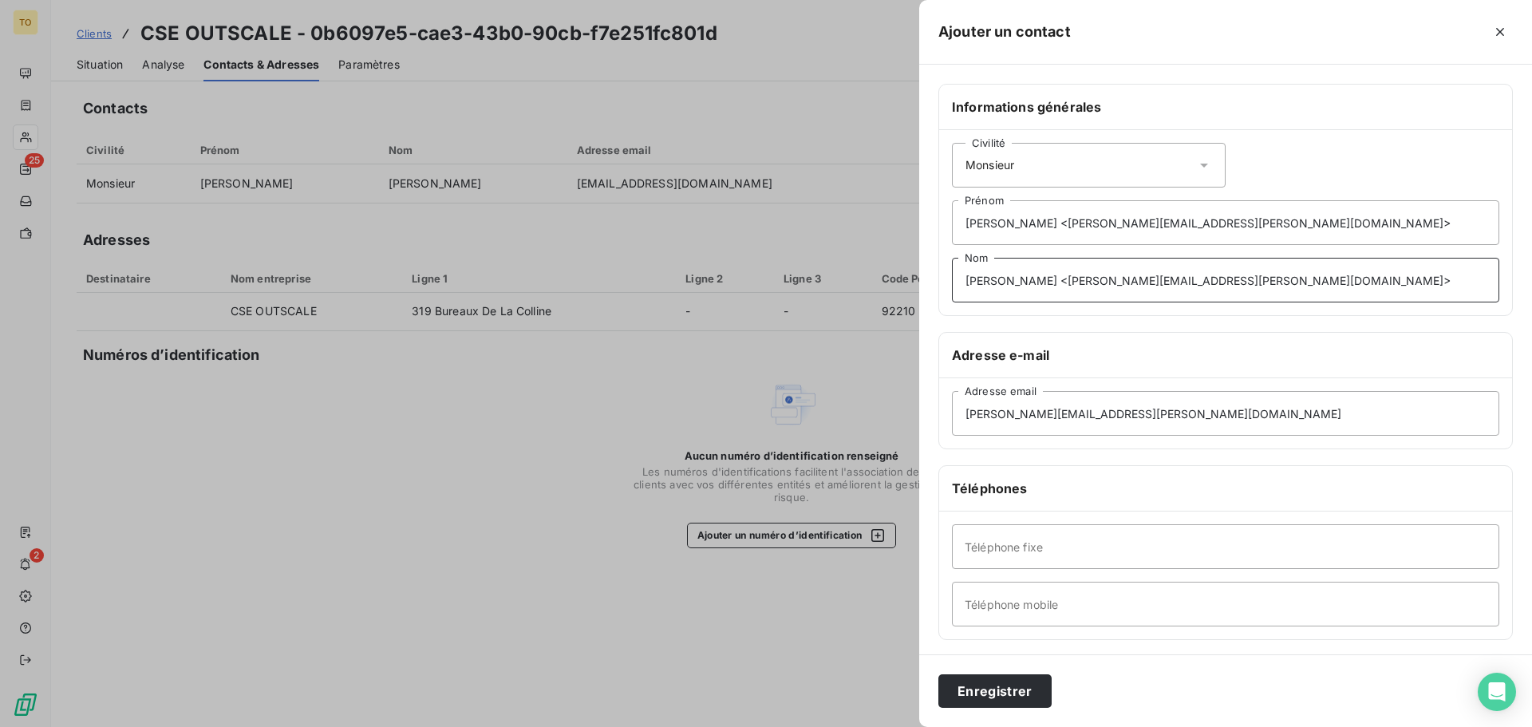
click at [876, 726] on div "Ajouter un contact Informations générales Civilité Monsieur FRANCOISE Kevin <Ke…" at bounding box center [766, 727] width 1532 height 0
click at [979, 275] on input "Kevin <Kevin.FRANCOISE@3ds.com>" at bounding box center [1226, 280] width 548 height 45
drag, startPoint x: 1196, startPoint y: 259, endPoint x: 993, endPoint y: 287, distance: 205.4
click at [993, 287] on input "Kévin <Kevin.FRANCOISE@3ds.com>" at bounding box center [1226, 280] width 548 height 45
type input "Kévin"
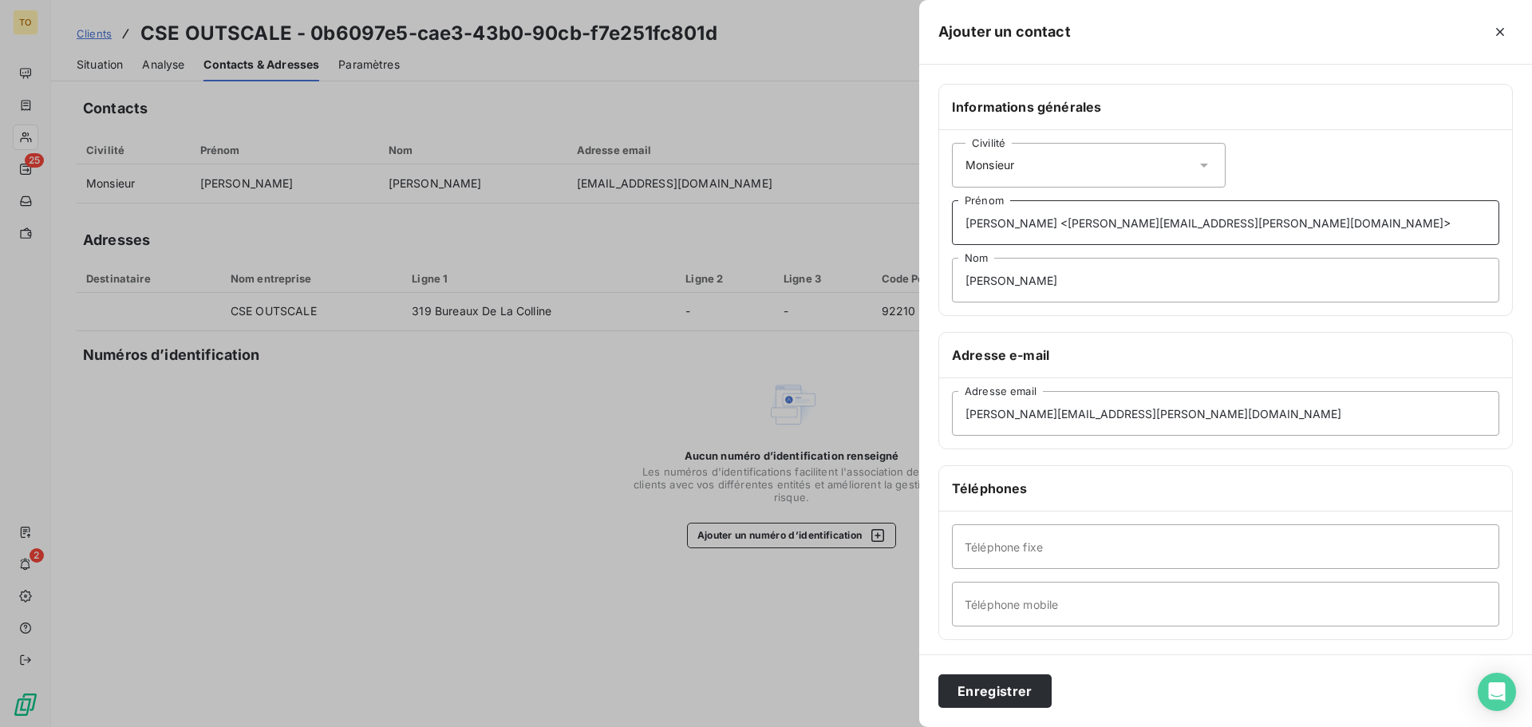
drag, startPoint x: 1030, startPoint y: 224, endPoint x: 766, endPoint y: 223, distance: 264.2
click at [767, 726] on div "Ajouter un contact Informations générales Civilité Monsieur FRANCOISE Kevin <Ke…" at bounding box center [766, 727] width 1532 height 0
click at [979, 227] on input "Kevin <Kevin.FRANCOISE@3ds.com>" at bounding box center [1226, 222] width 548 height 45
drag, startPoint x: 1219, startPoint y: 215, endPoint x: 995, endPoint y: 220, distance: 224.4
click at [995, 220] on input "Kévin <Kevin.FRANCOISE@3ds.com>" at bounding box center [1226, 222] width 548 height 45
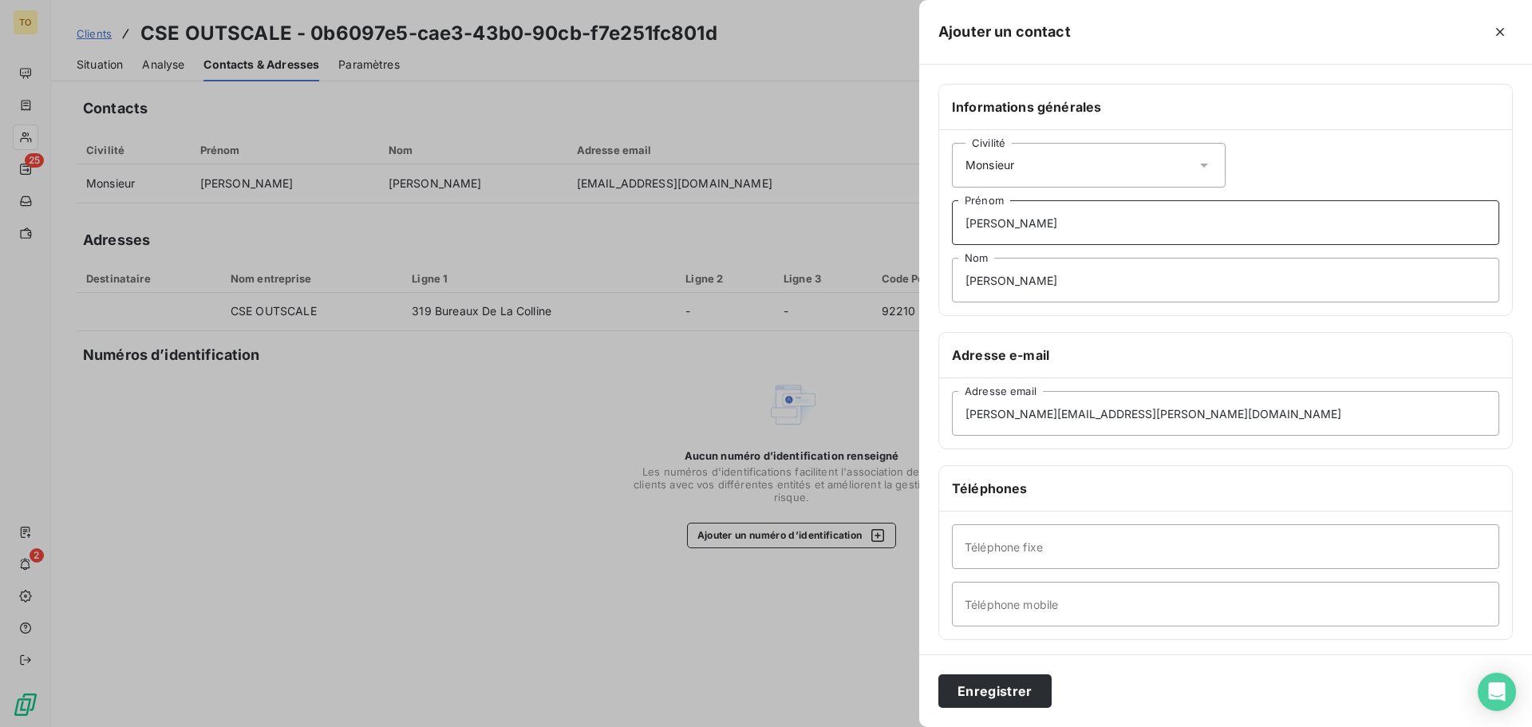
type input "Kévin"
drag, startPoint x: 1037, startPoint y: 287, endPoint x: 880, endPoint y: 291, distance: 156.5
click at [880, 726] on div "Ajouter un contact Informations générales Civilité Monsieur Kévin Prénom Kévin …" at bounding box center [766, 727] width 1532 height 0
type input "f"
type input "FRANCOISE"
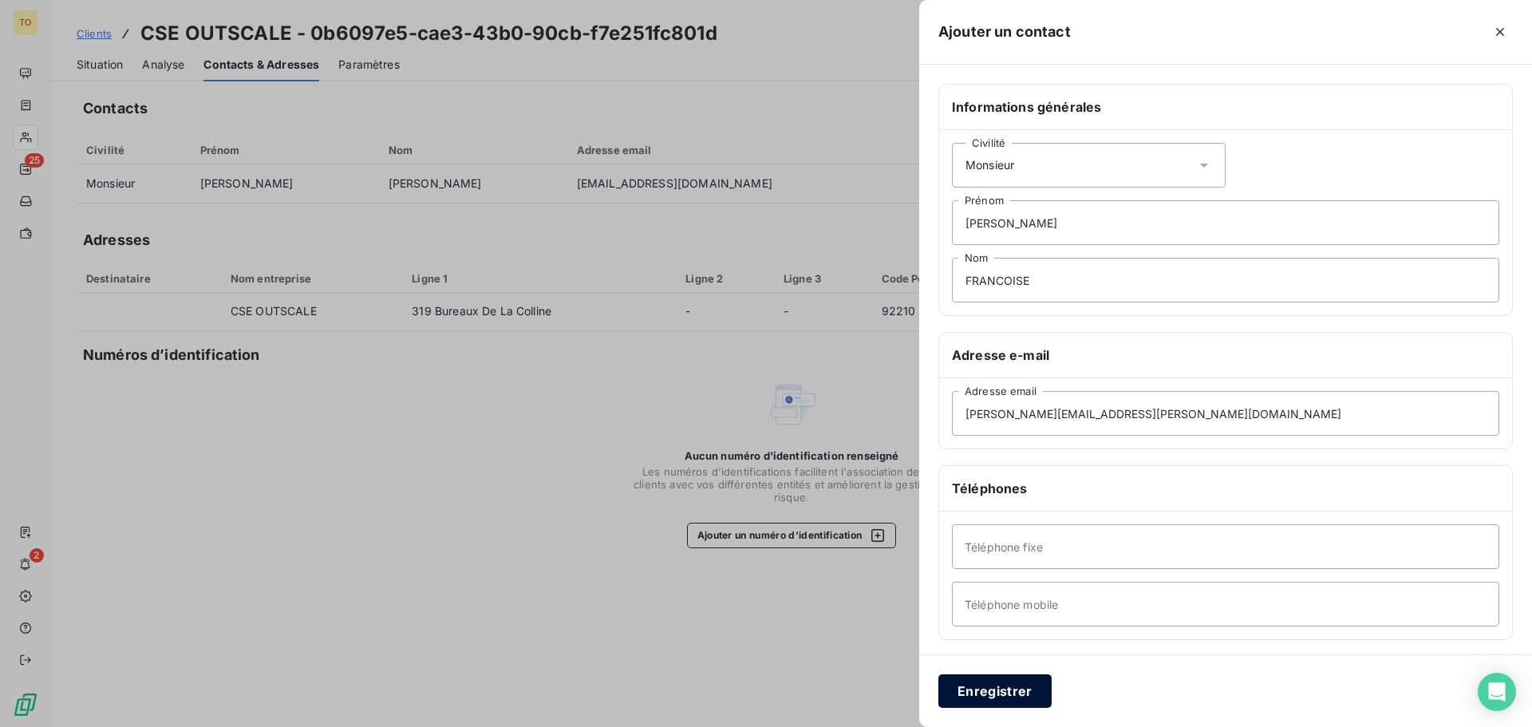
click at [1010, 697] on button "Enregistrer" at bounding box center [995, 691] width 113 height 34
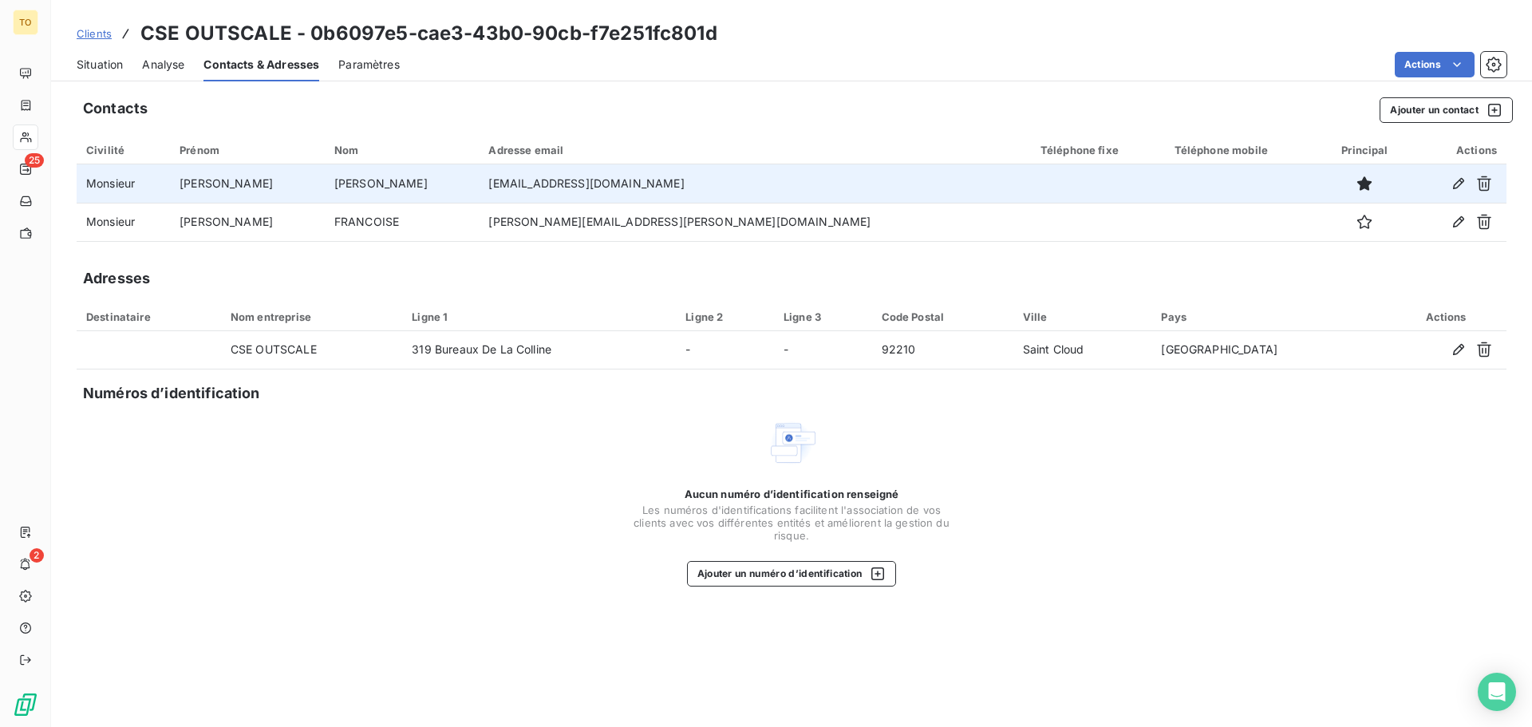
click at [562, 182] on td "maxime.dufour@3ds.com" at bounding box center [755, 183] width 552 height 38
click at [105, 181] on td "Monsieur" at bounding box center [123, 183] width 93 height 38
click at [1461, 184] on icon "button" at bounding box center [1459, 184] width 16 height 16
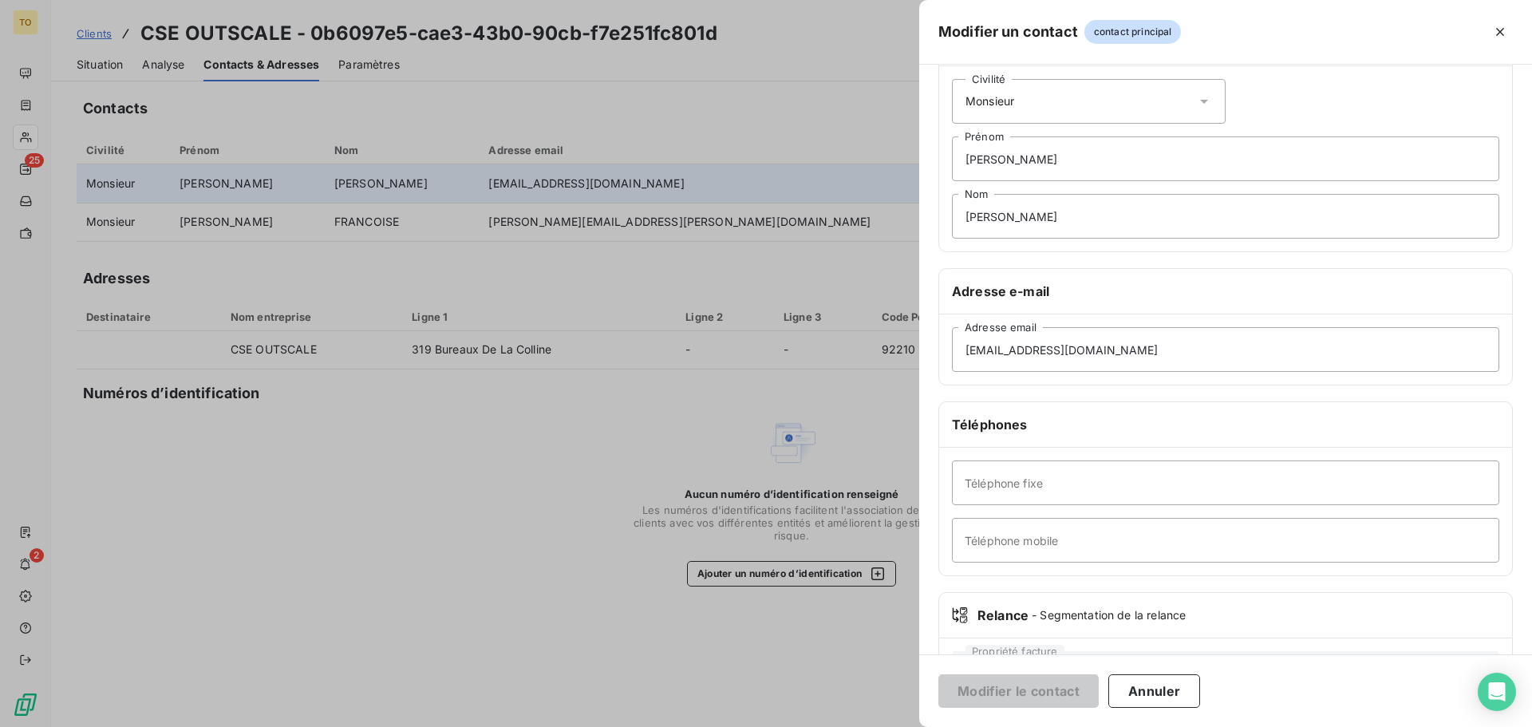
scroll to position [138, 0]
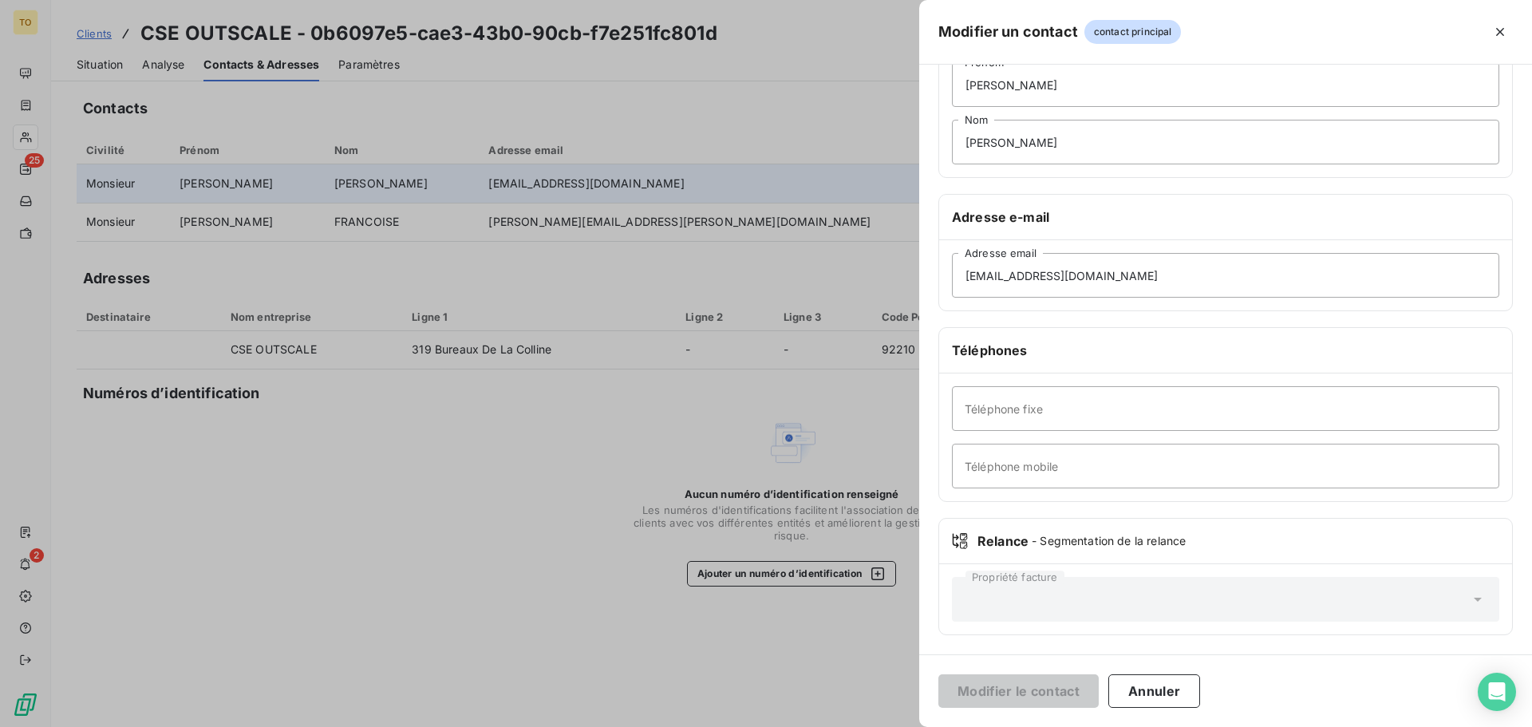
click at [710, 638] on div at bounding box center [766, 363] width 1532 height 727
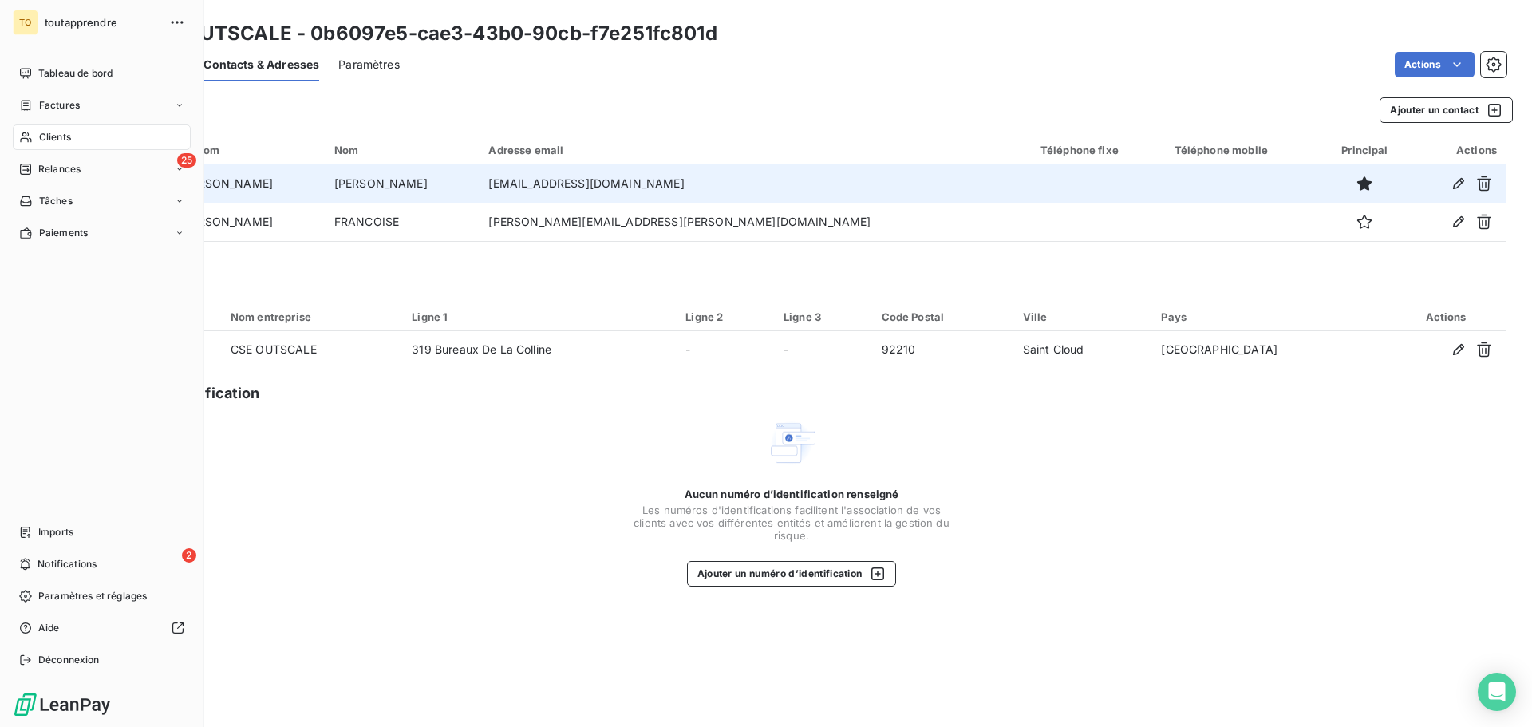
click at [54, 144] on div "Clients" at bounding box center [102, 138] width 178 height 26
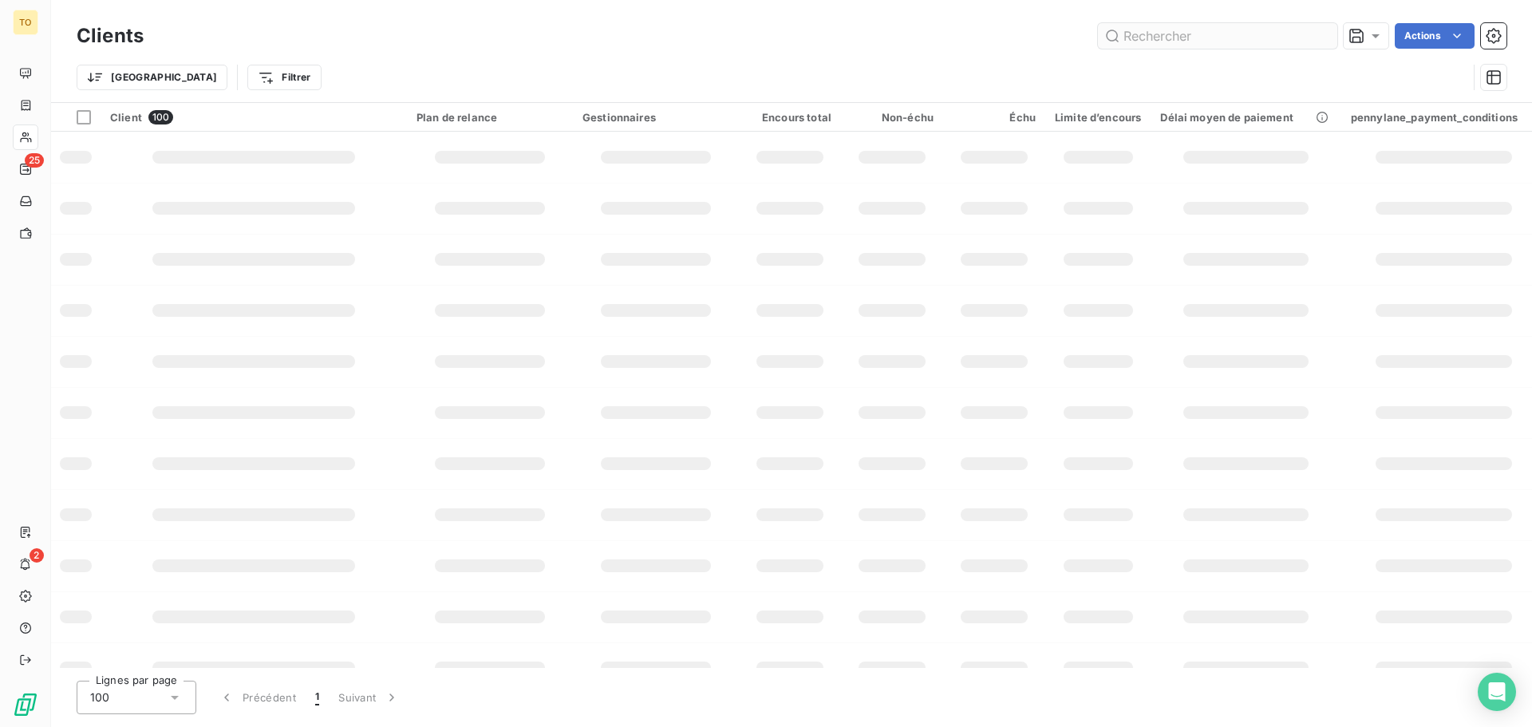
click at [1239, 37] on input "text" at bounding box center [1217, 36] width 239 height 26
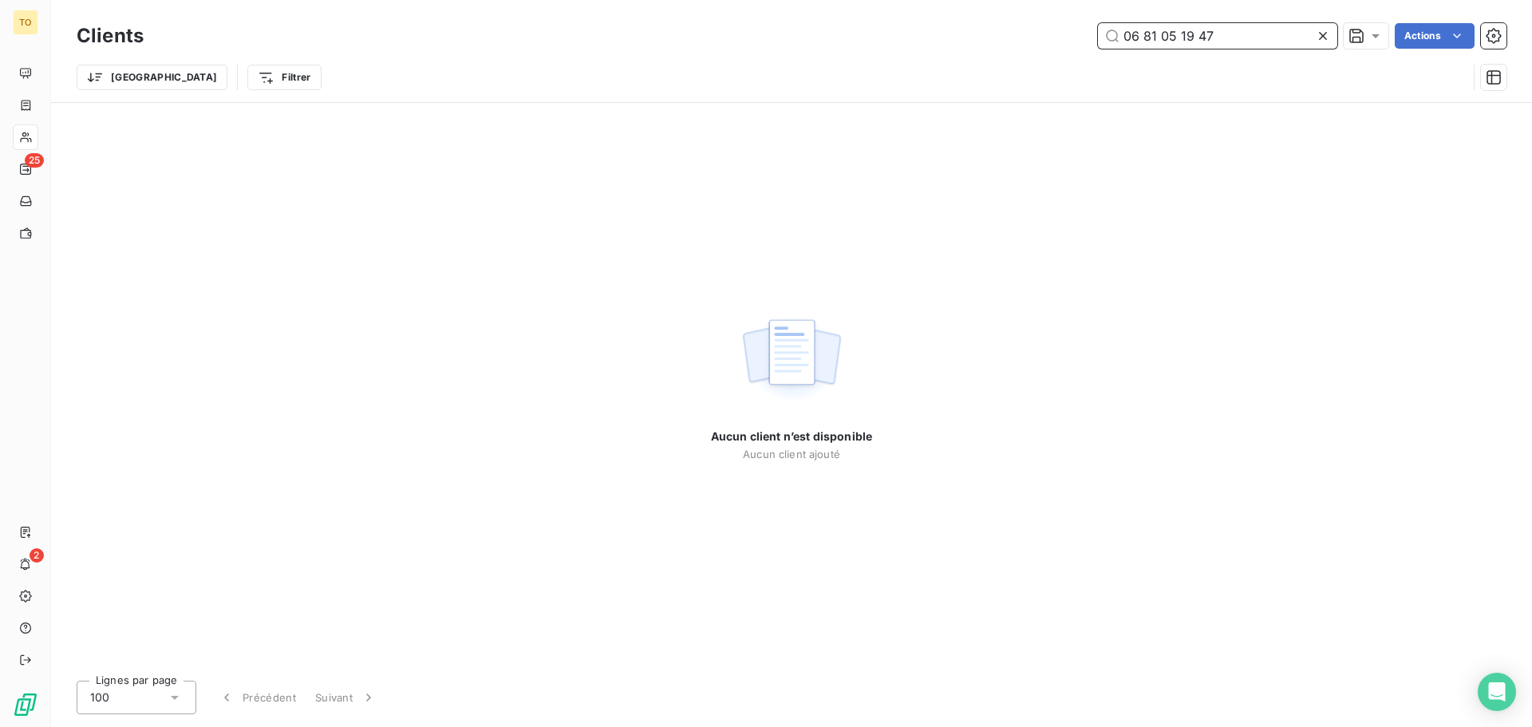
drag, startPoint x: 1261, startPoint y: 32, endPoint x: 737, endPoint y: 36, distance: 524.4
click at [737, 36] on div "06 81 05 19 47 Actions" at bounding box center [835, 36] width 1344 height 26
paste input "CSE TIBCO TELECOMS"
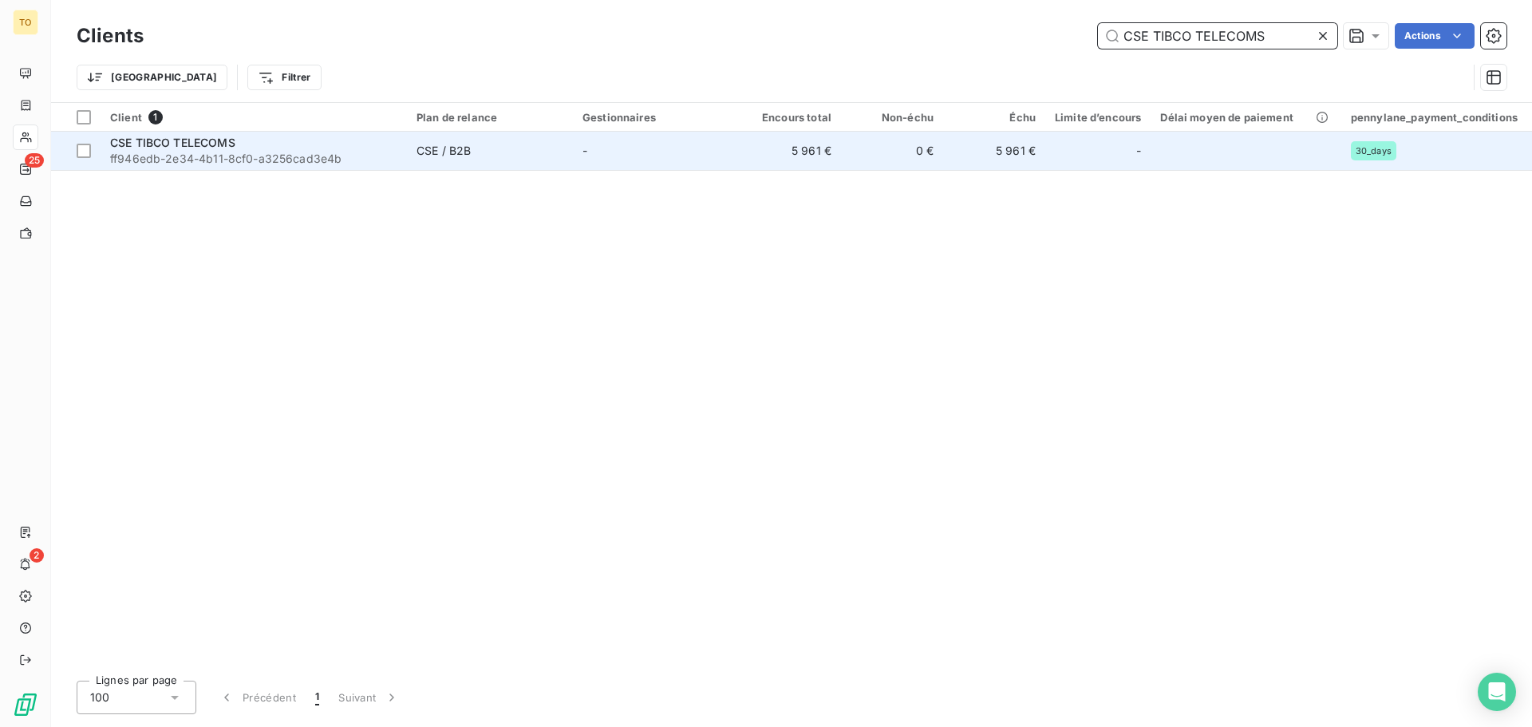
type input "CSE TIBCO TELECOMS"
click at [171, 162] on span "ff946edb-2e34-4b11-8cf0-a3256cad3e4b" at bounding box center [253, 159] width 287 height 16
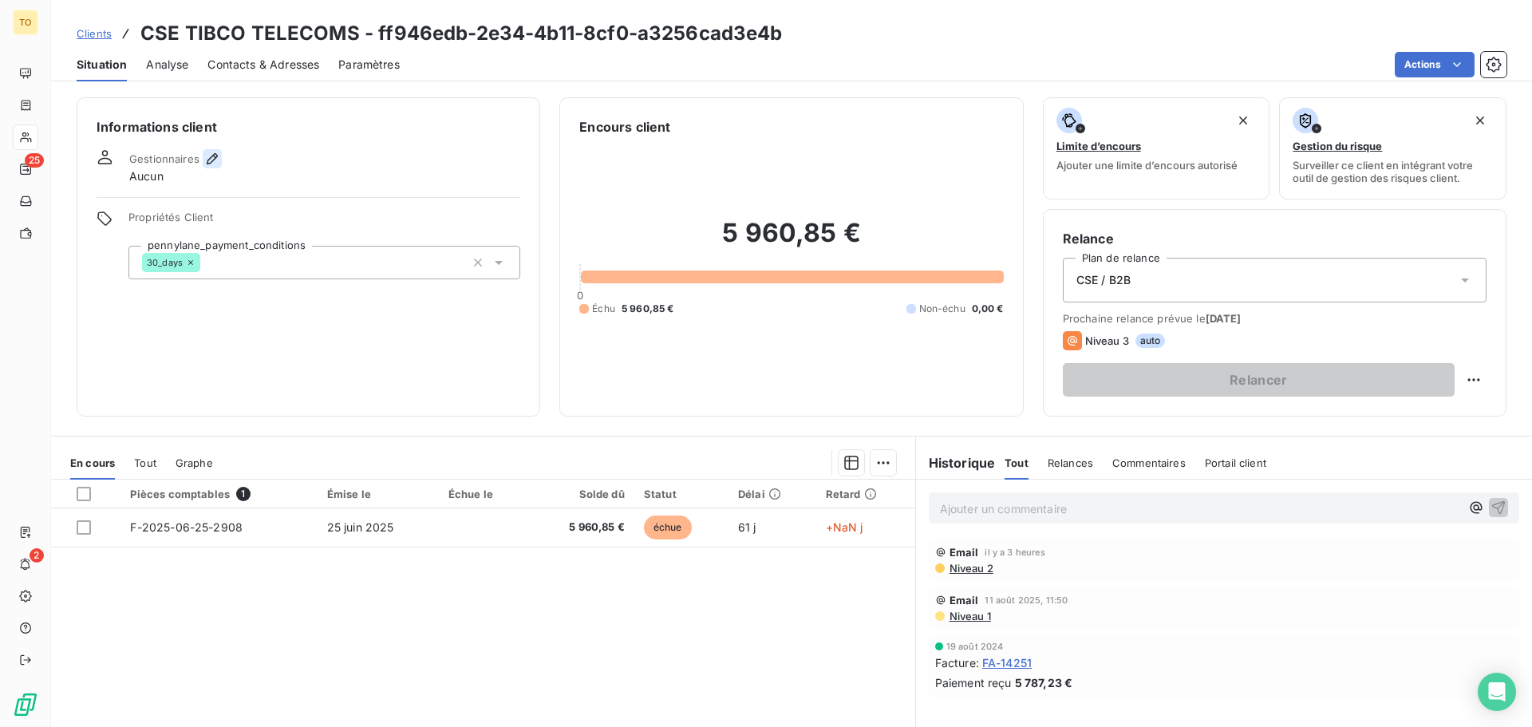
click at [212, 156] on icon "button" at bounding box center [212, 158] width 11 height 11
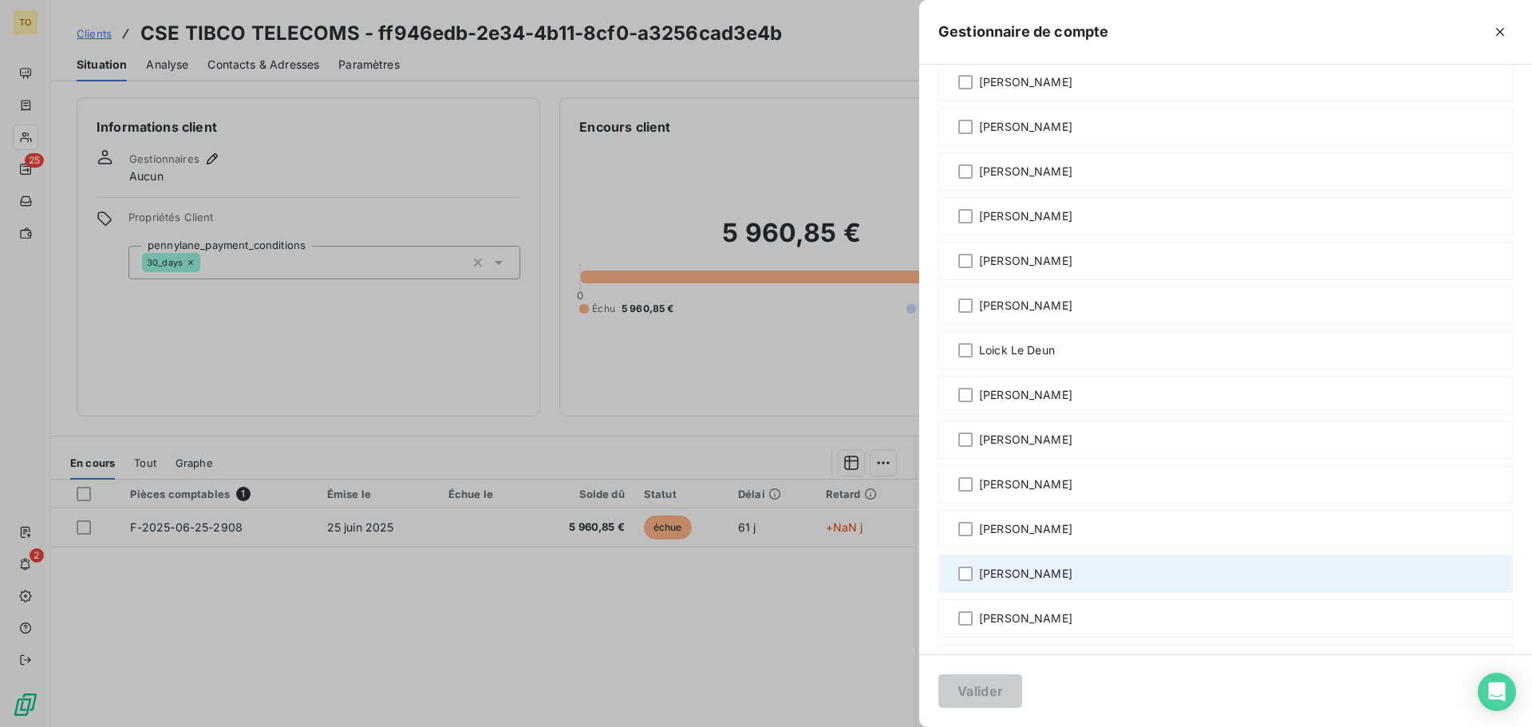
scroll to position [559, 0]
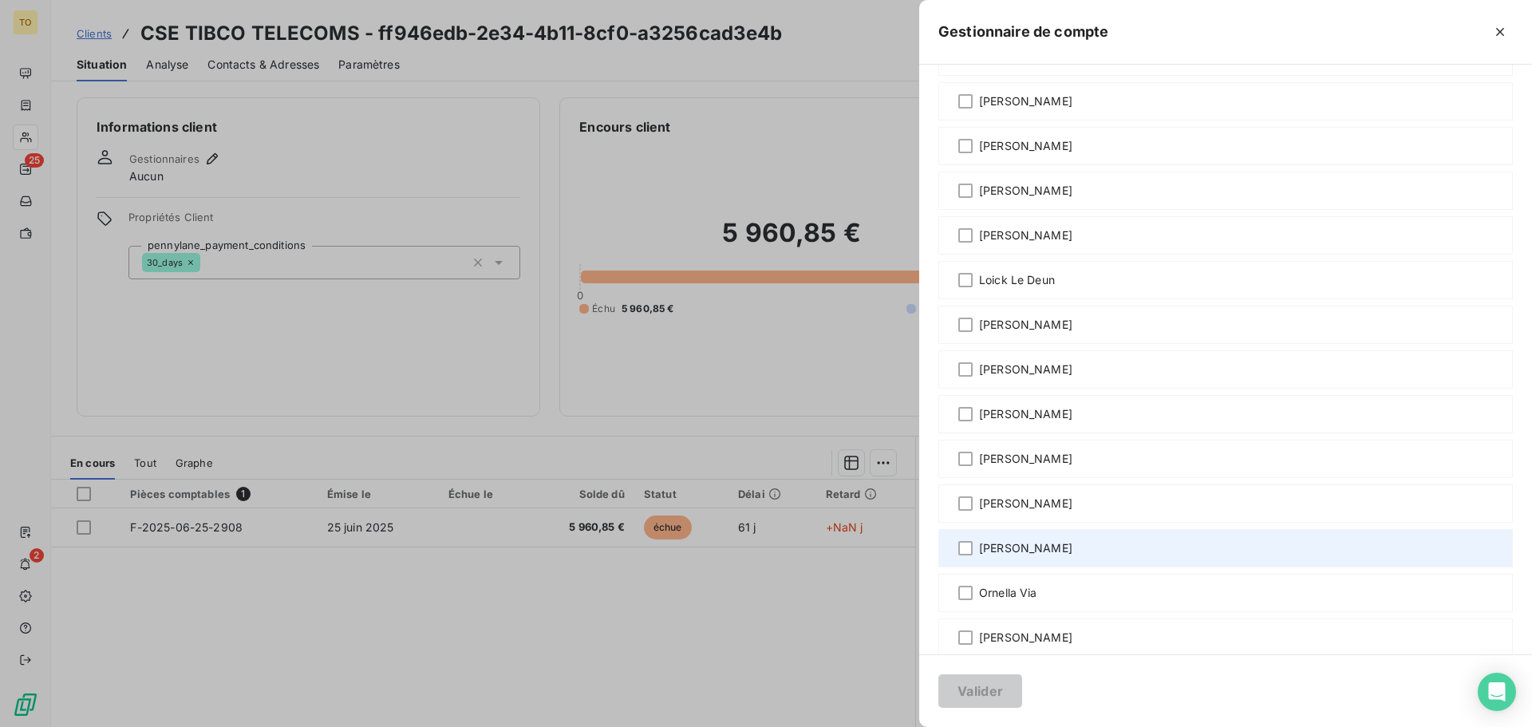
click at [1027, 544] on span "Mickaël Zeszut" at bounding box center [1025, 548] width 93 height 16
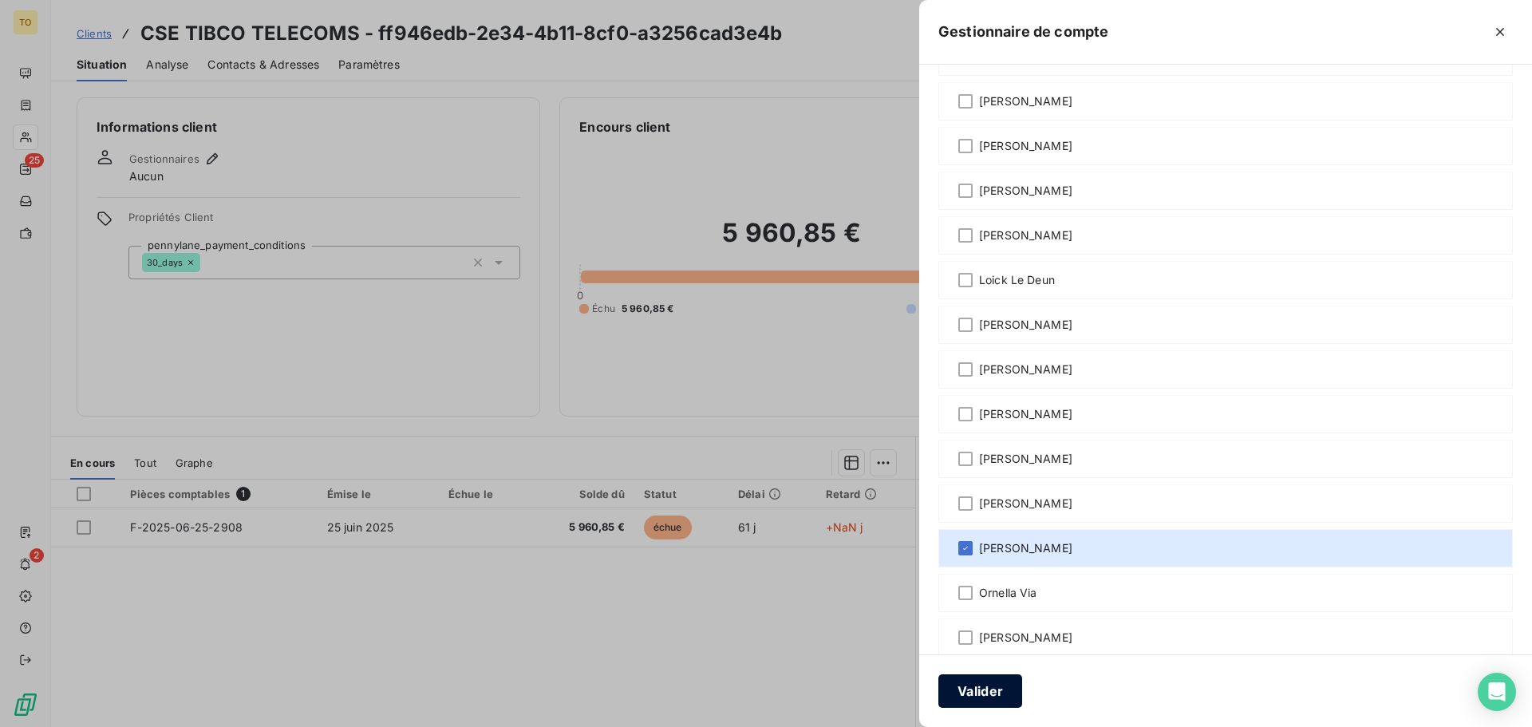
click at [973, 694] on button "Valider" at bounding box center [981, 691] width 84 height 34
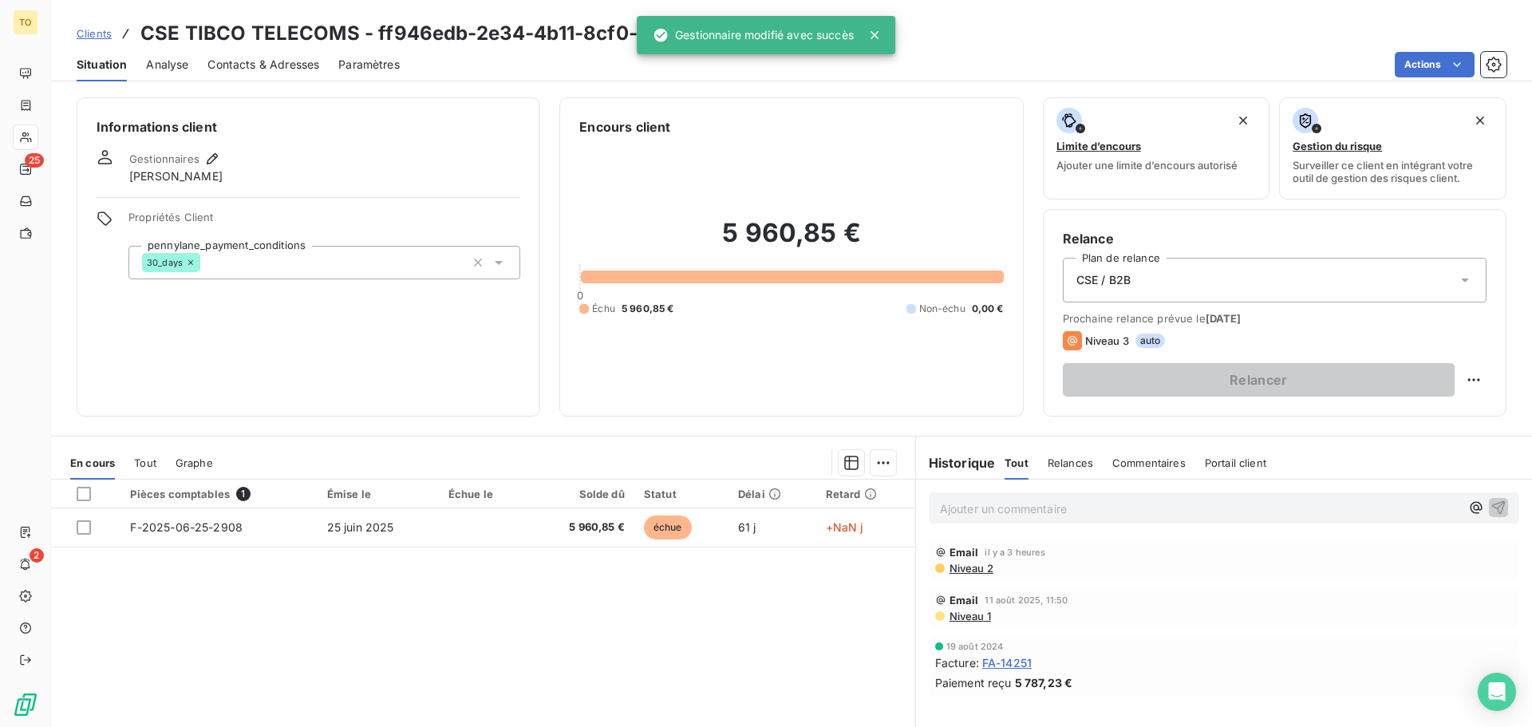
click at [228, 66] on span "Contacts & Adresses" at bounding box center [264, 65] width 112 height 16
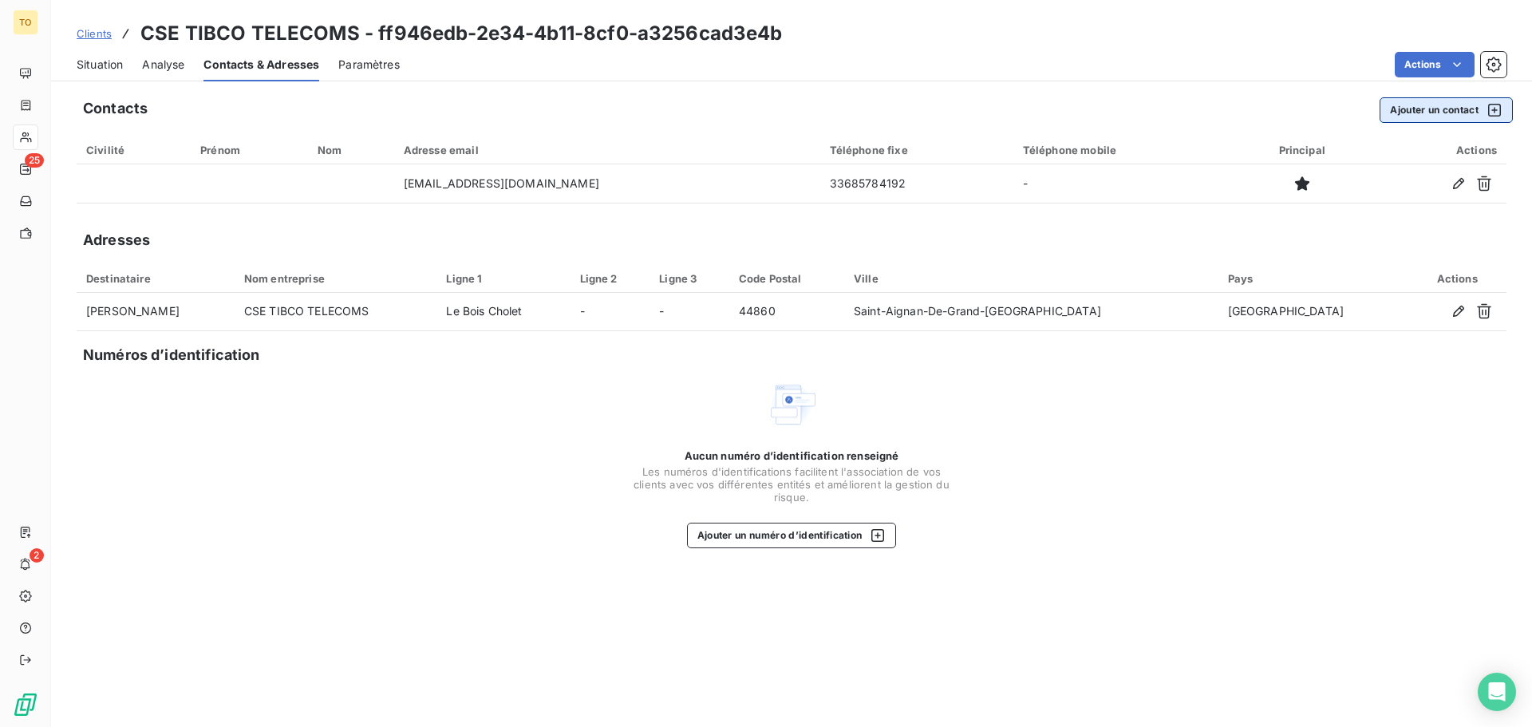
click at [1453, 113] on button "Ajouter un contact" at bounding box center [1446, 110] width 133 height 26
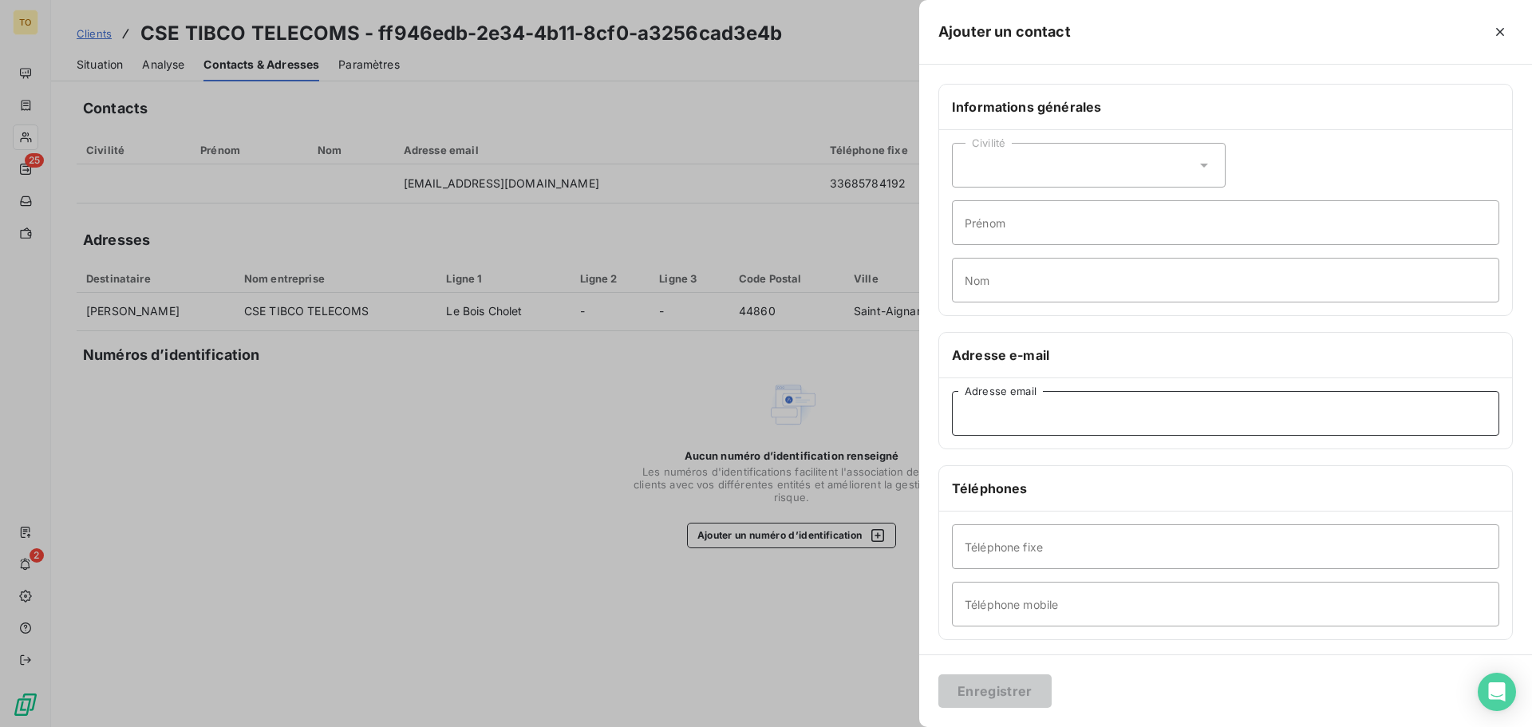
click at [1032, 416] on input "Adresse email" at bounding box center [1226, 413] width 548 height 45
paste input "plorant@tibco.fr"
type input "plorant@tibco.fr"
click at [991, 166] on div "Civilité" at bounding box center [1089, 165] width 274 height 45
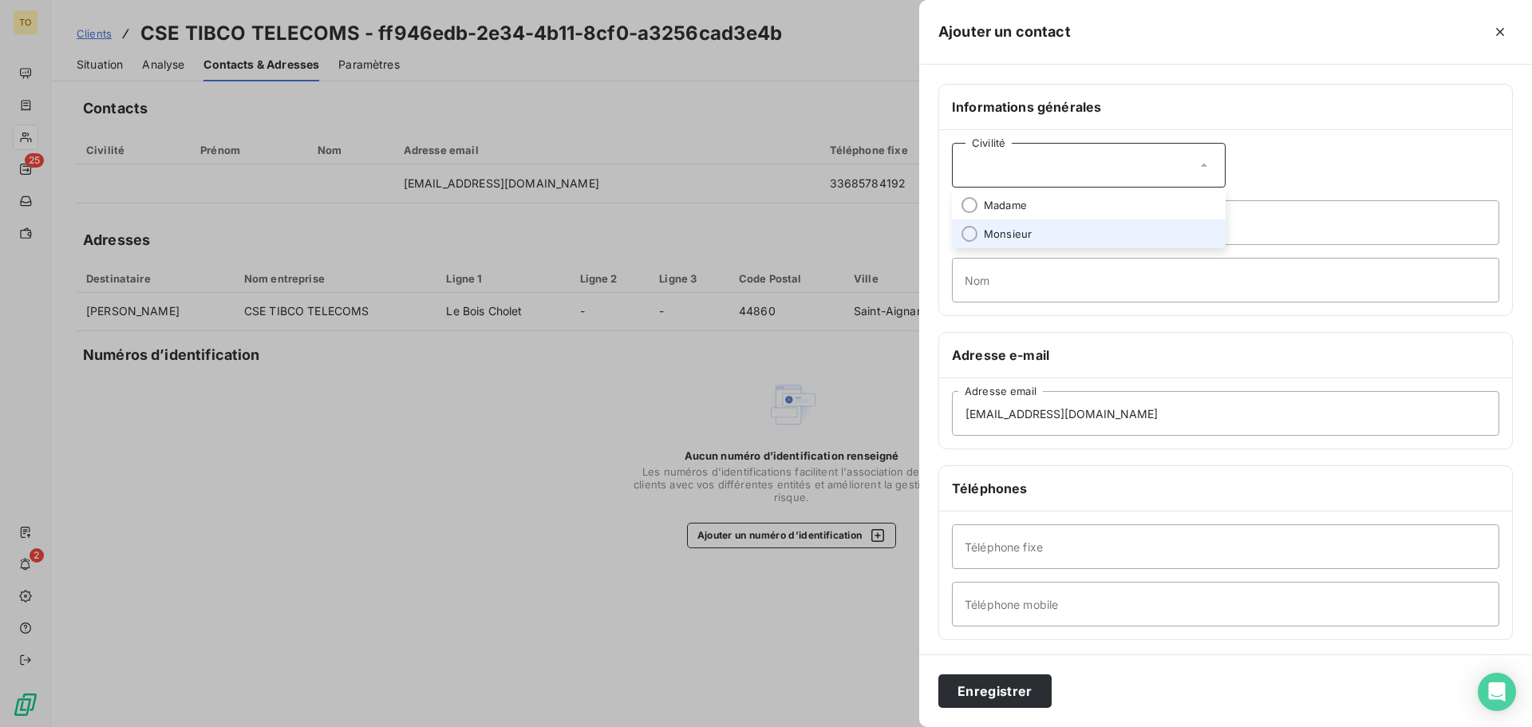
click at [990, 235] on span "Monsieur" at bounding box center [1008, 234] width 48 height 15
click at [999, 235] on input "Prénom" at bounding box center [1226, 222] width 548 height 45
paste input "Philippe LAURENT,"
type input "Philippe LAURENT,"
click at [995, 286] on input "Nom" at bounding box center [1226, 280] width 548 height 45
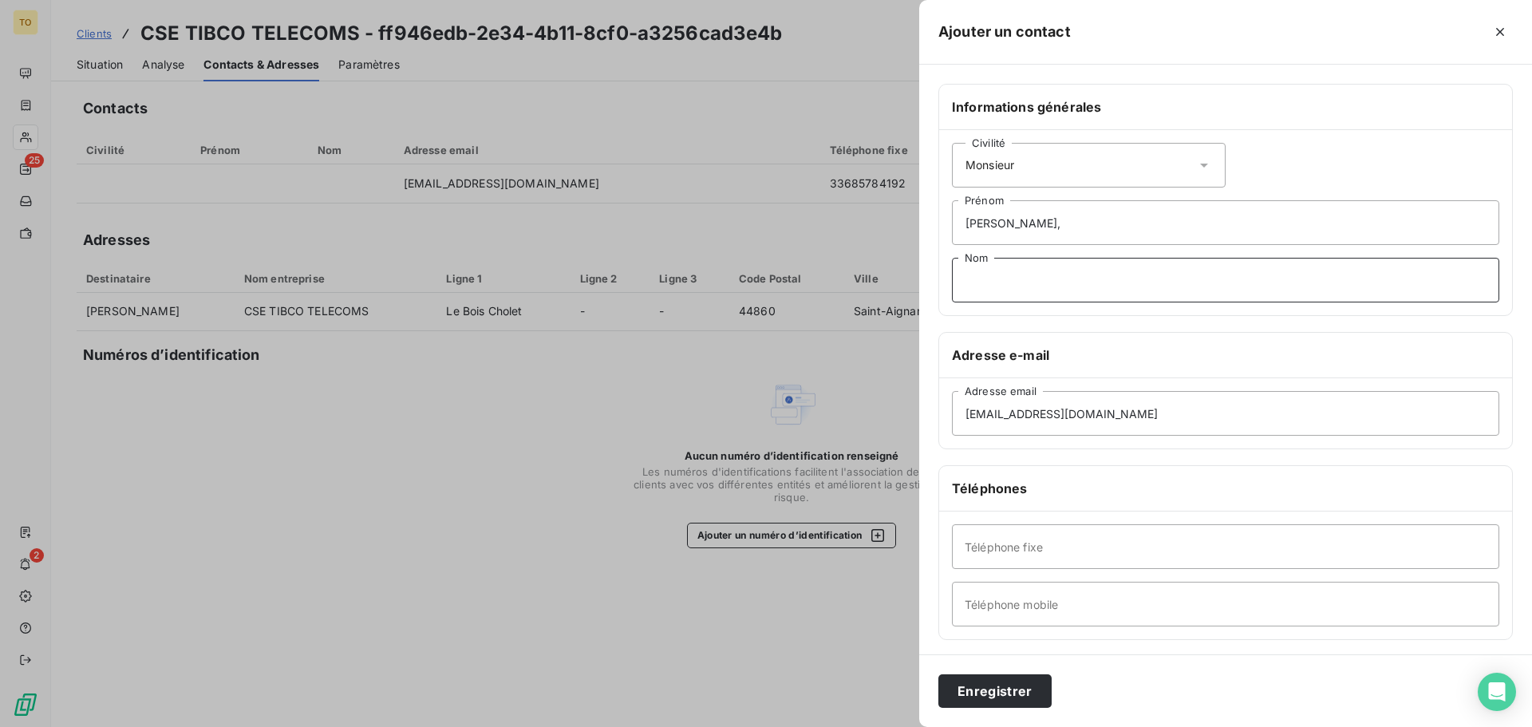
paste input "Philippe LAURENT,"
drag, startPoint x: 1015, startPoint y: 281, endPoint x: 860, endPoint y: 256, distance: 156.8
click at [866, 726] on div "Ajouter un contact Informations générales Civilité Monsieur Philippe LAURENT, P…" at bounding box center [766, 727] width 1532 height 0
click at [1054, 294] on input "LAURENT," at bounding box center [1226, 280] width 548 height 45
type input "LAURENT"
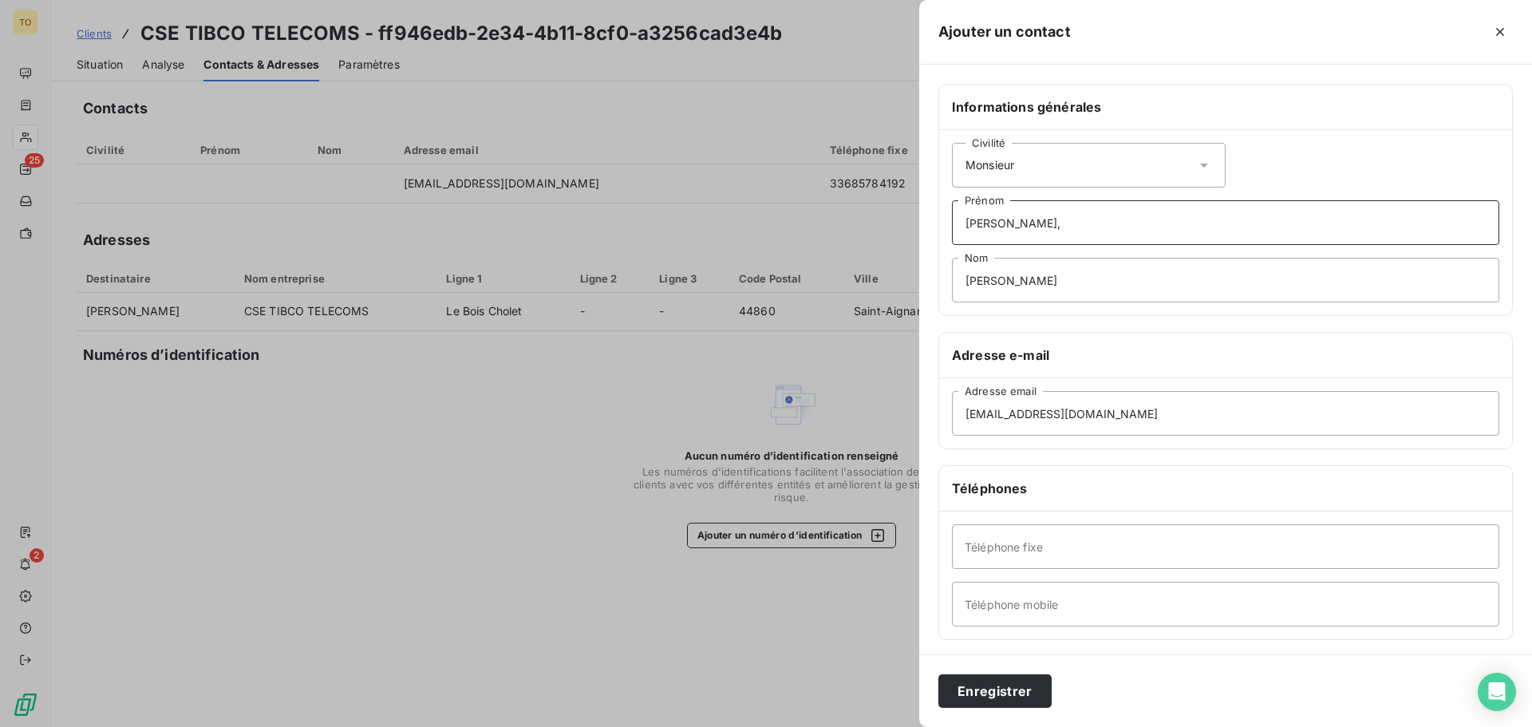
click at [1086, 227] on input "Philippe LAURENT," at bounding box center [1226, 222] width 548 height 45
type input "Philippe"
click at [972, 694] on button "Enregistrer" at bounding box center [995, 691] width 113 height 34
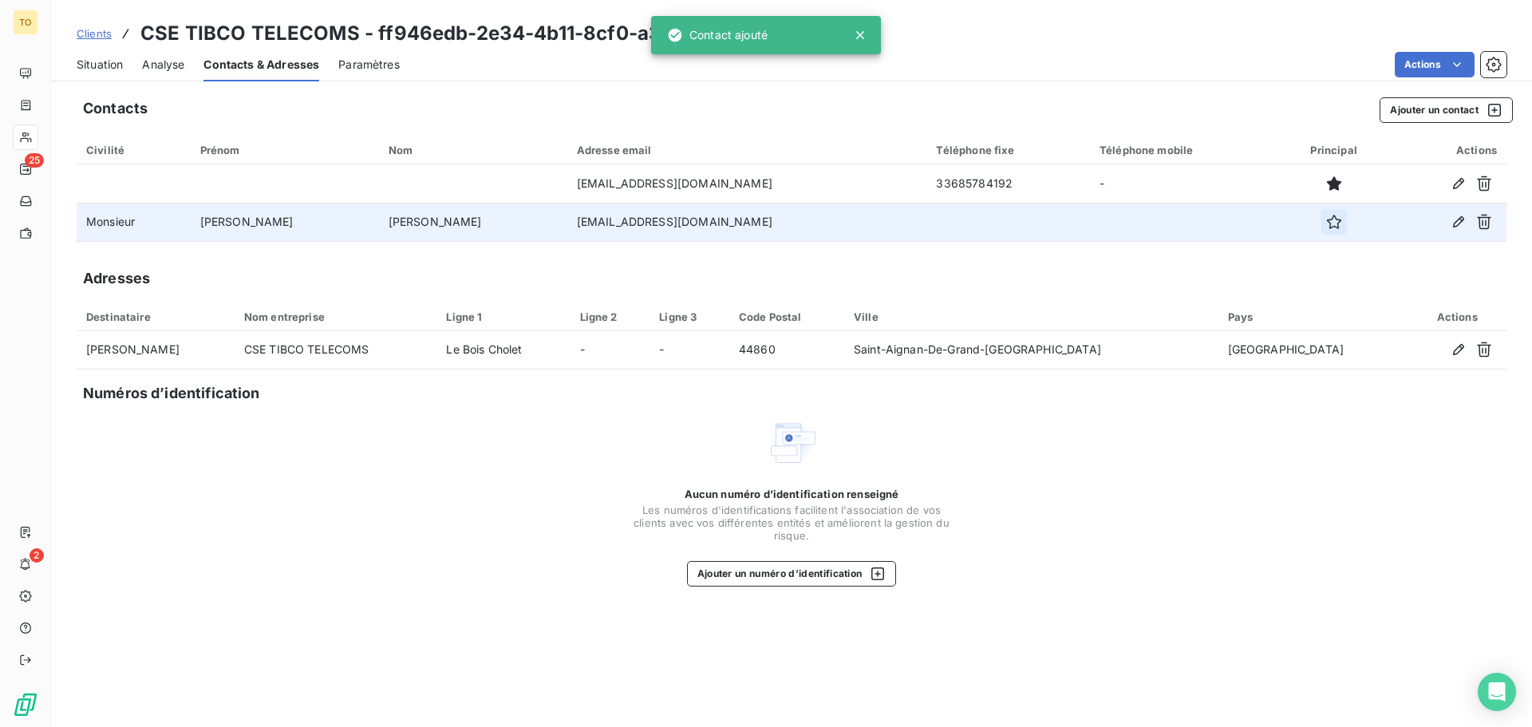
click at [1327, 224] on icon "button" at bounding box center [1334, 222] width 14 height 14
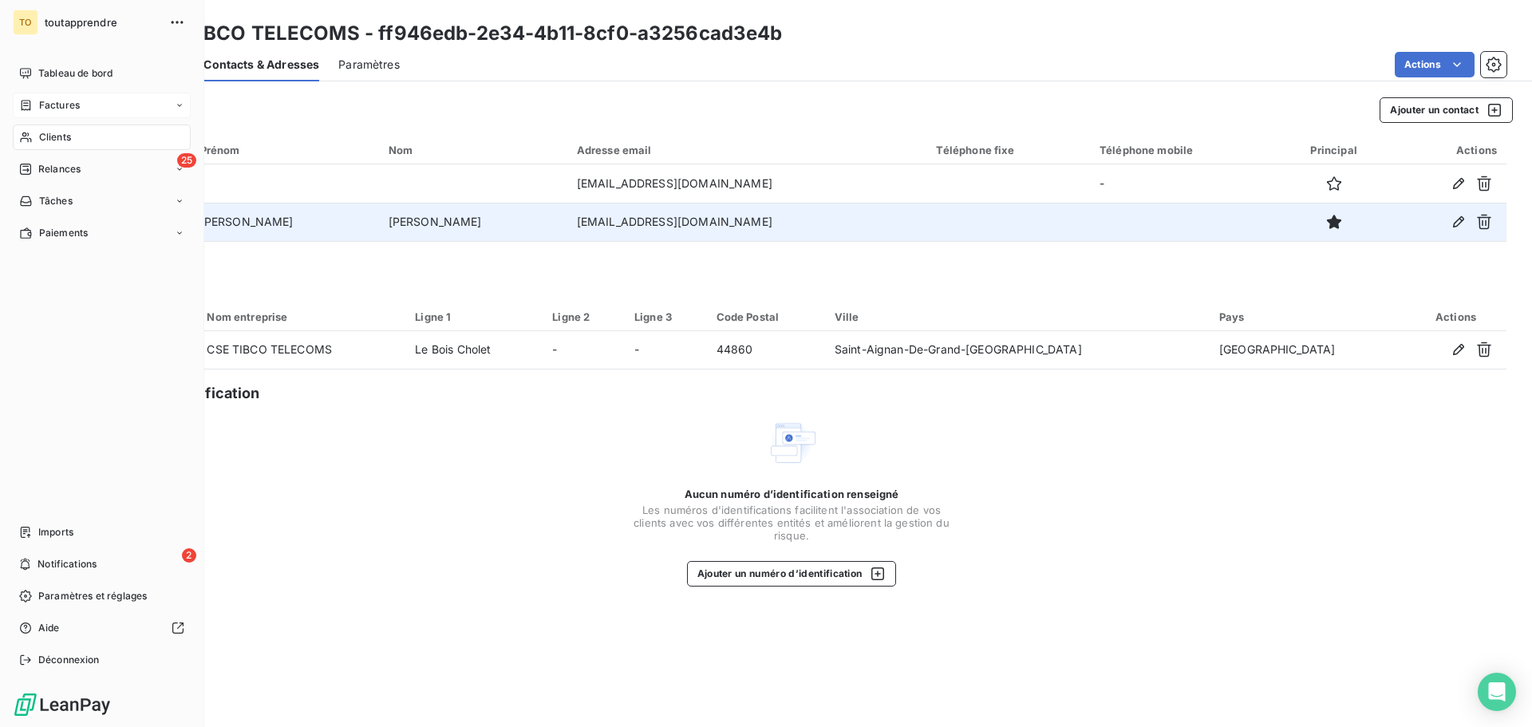
drag, startPoint x: 74, startPoint y: 140, endPoint x: 66, endPoint y: 111, distance: 29.8
click at [74, 140] on div "Clients" at bounding box center [102, 138] width 178 height 26
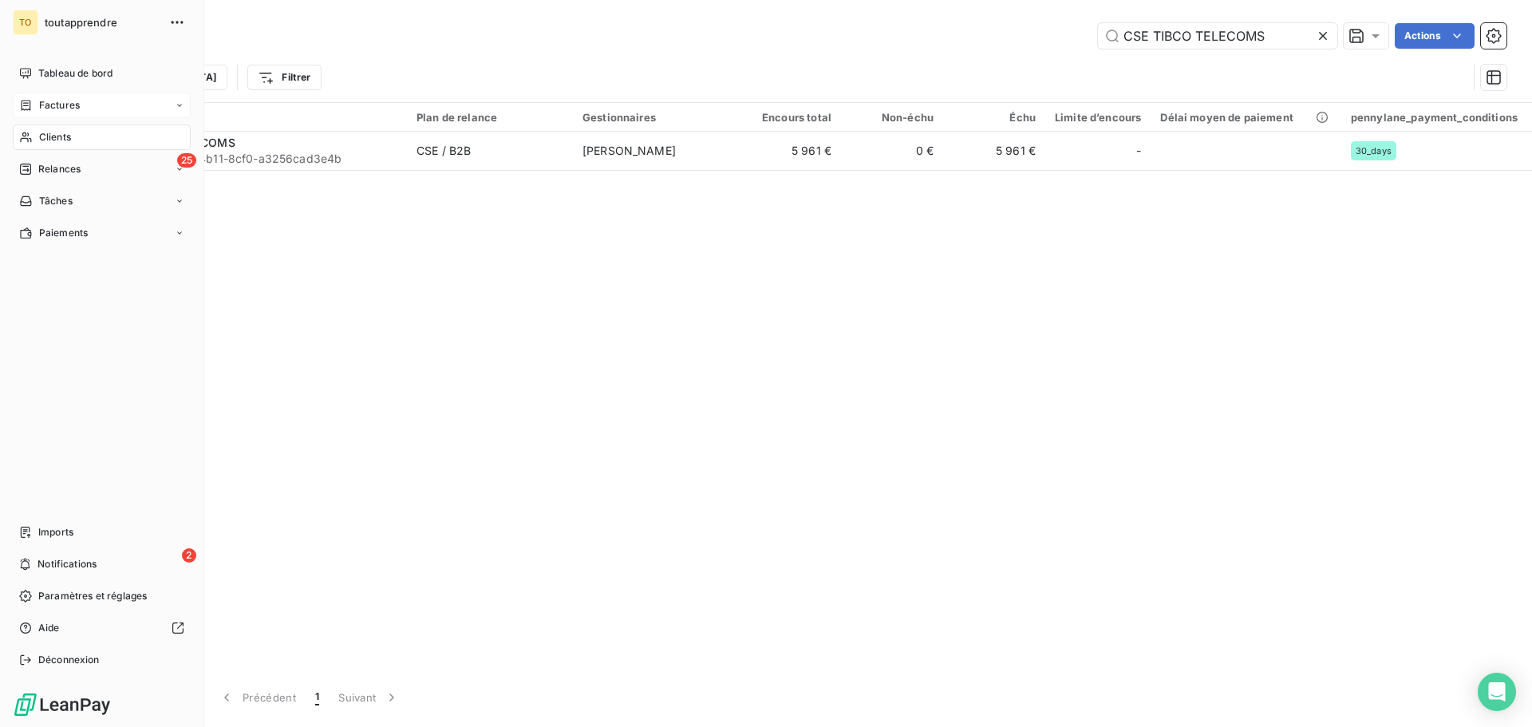
click at [64, 104] on span "Factures" at bounding box center [59, 105] width 41 height 14
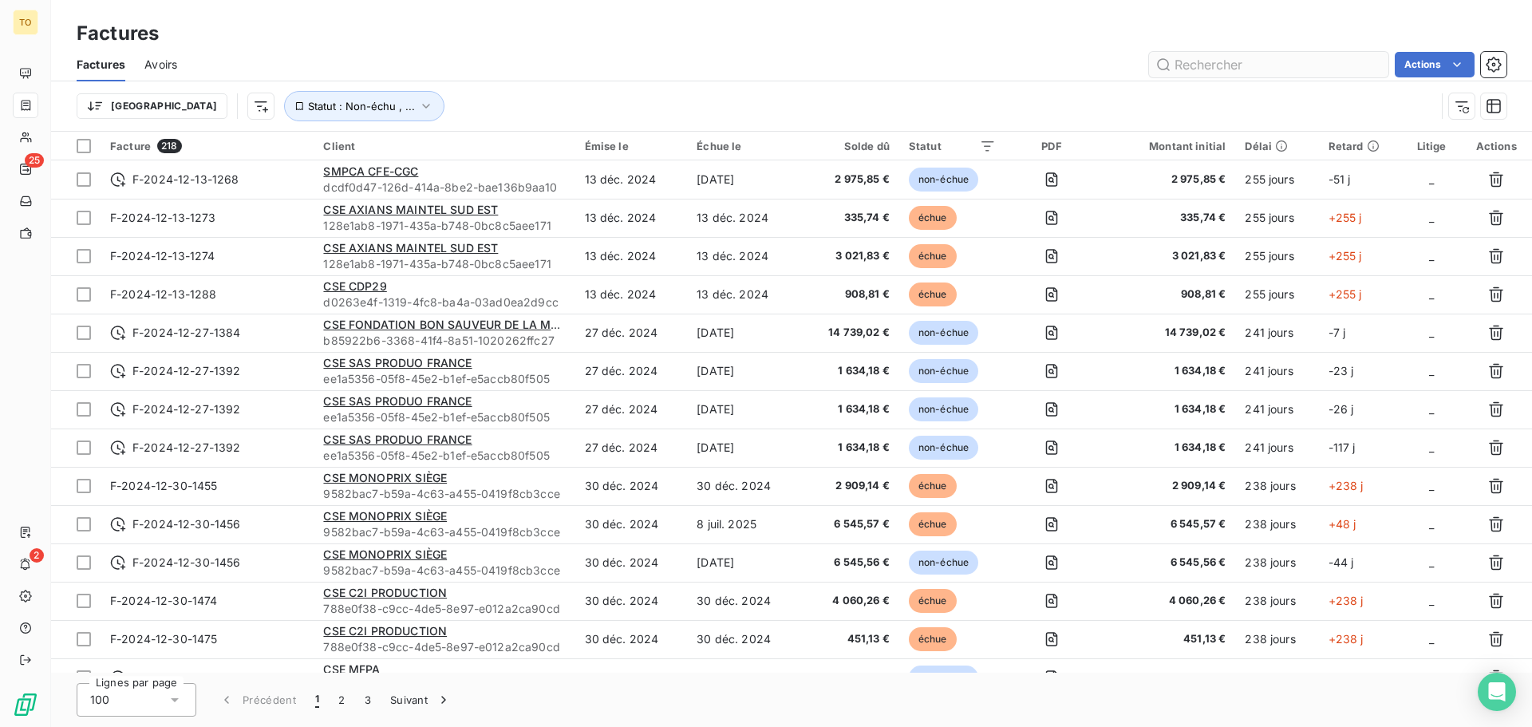
click at [1272, 61] on input "text" at bounding box center [1268, 65] width 239 height 26
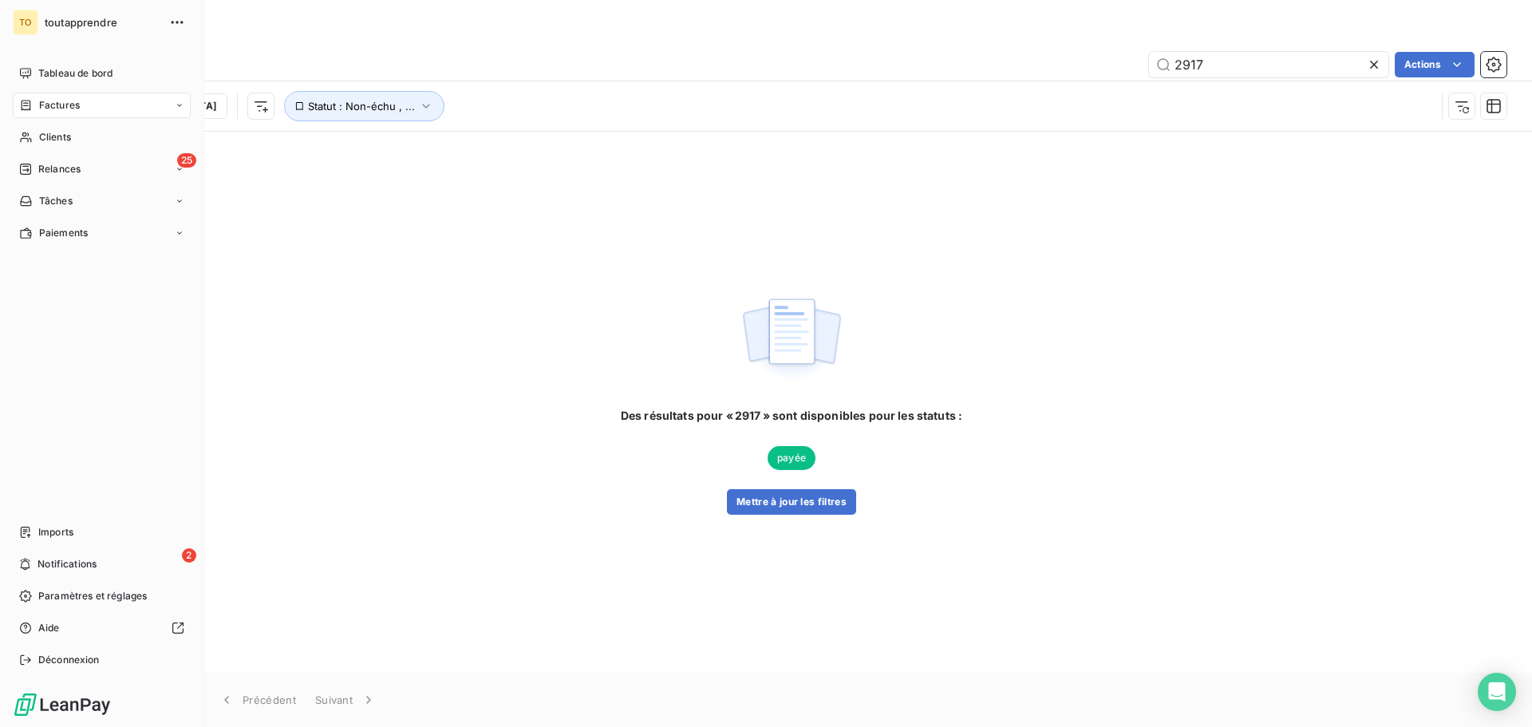
type input "2917"
click at [68, 103] on span "Factures" at bounding box center [59, 105] width 41 height 14
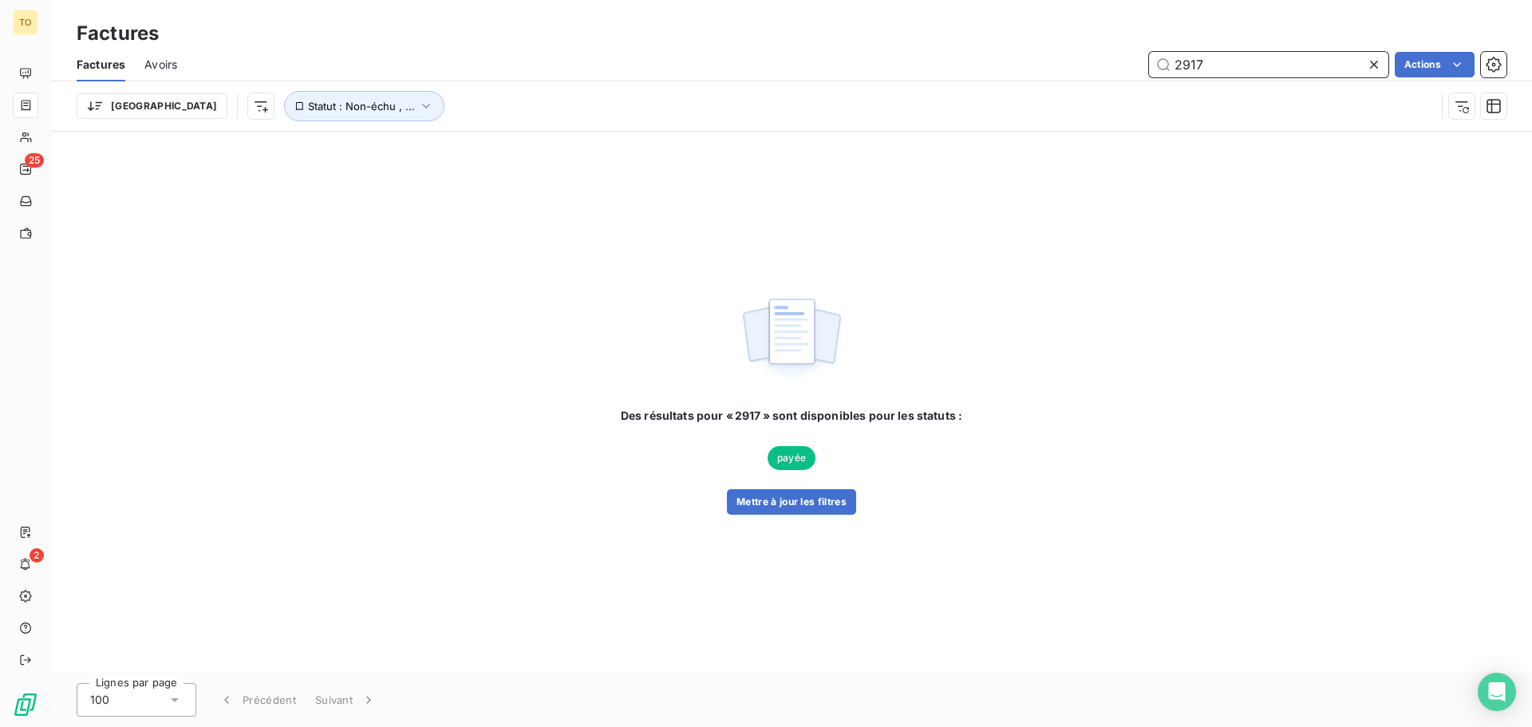
click at [1225, 60] on input "2917" at bounding box center [1268, 65] width 239 height 26
click at [793, 504] on button "Mettre à jour les filtres" at bounding box center [791, 502] width 129 height 26
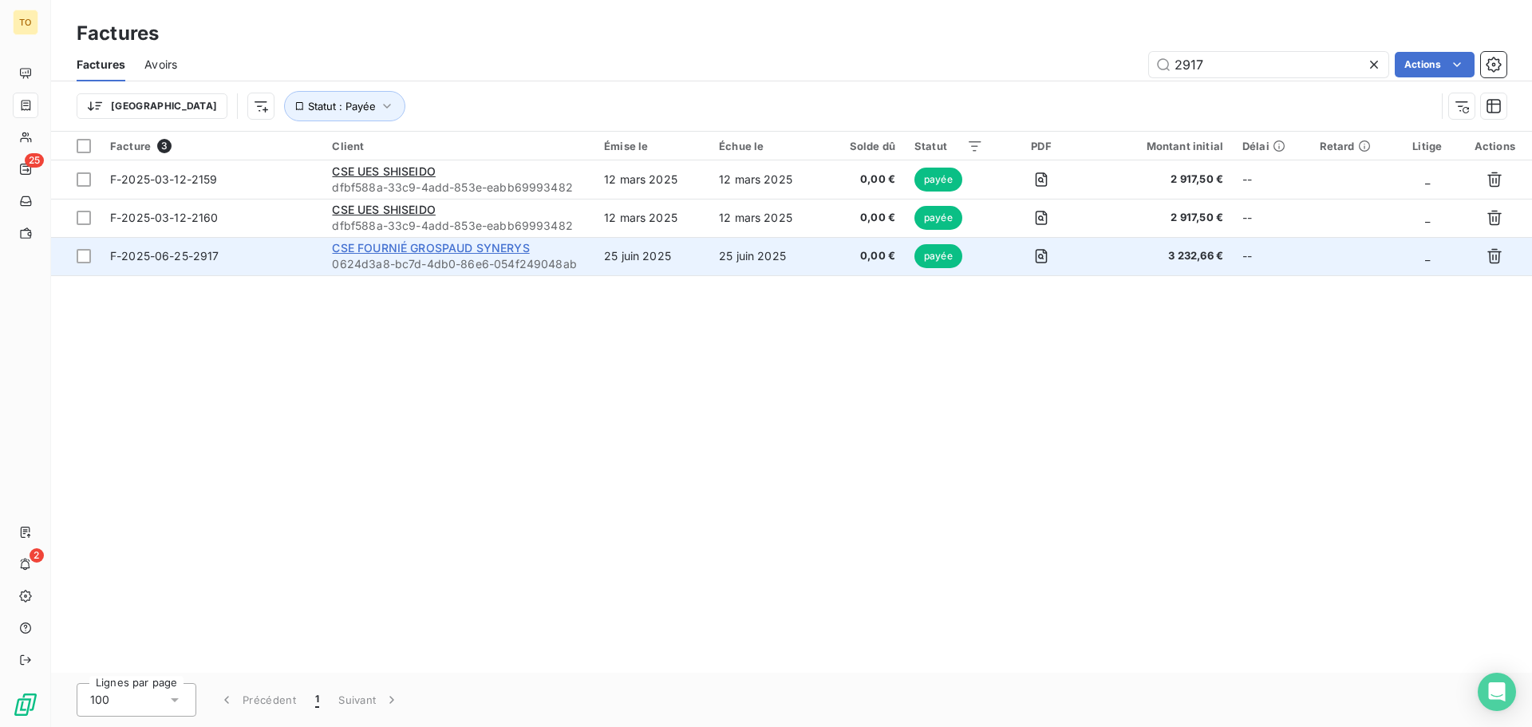
click at [499, 251] on span "CSE FOURNIÉ GROSPAUD SYNERYS" at bounding box center [430, 248] width 197 height 14
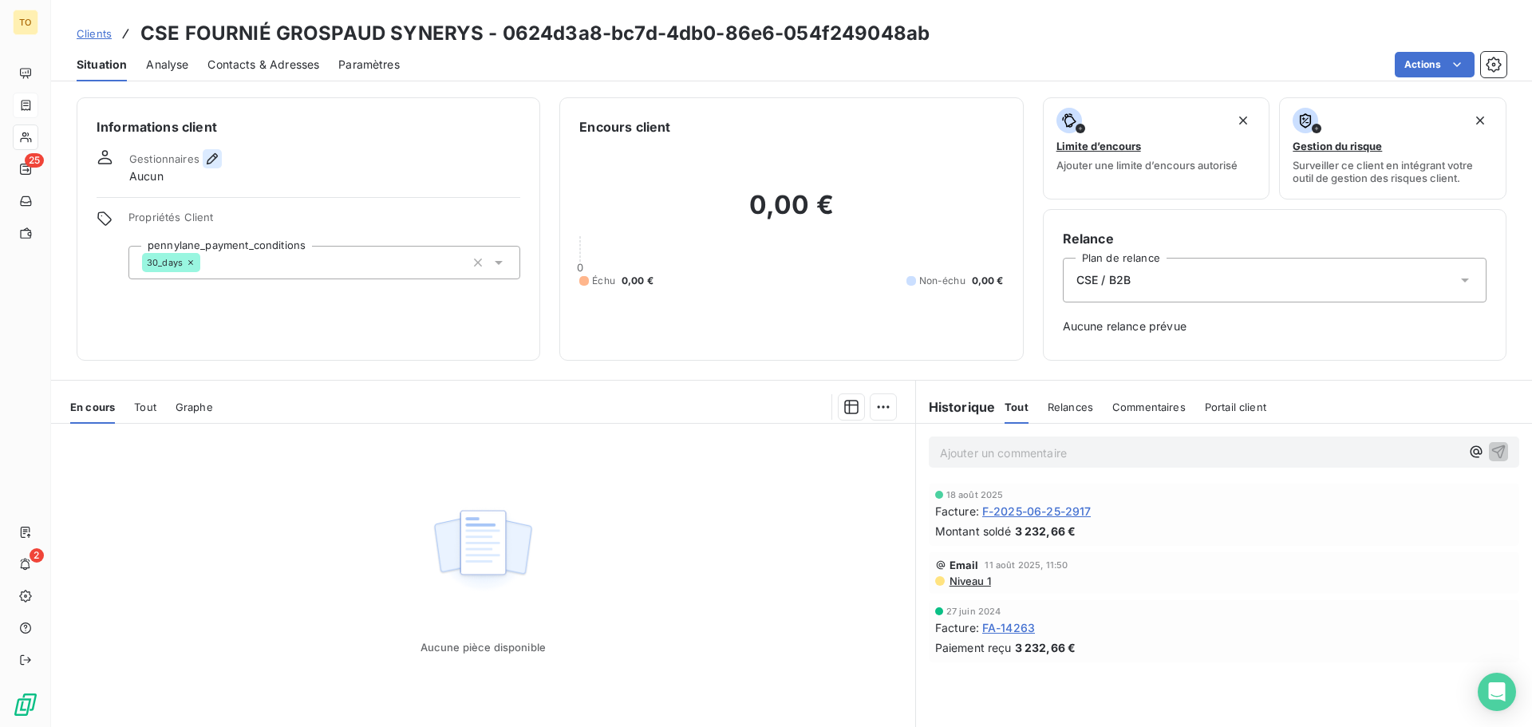
click at [211, 155] on icon "button" at bounding box center [212, 159] width 16 height 16
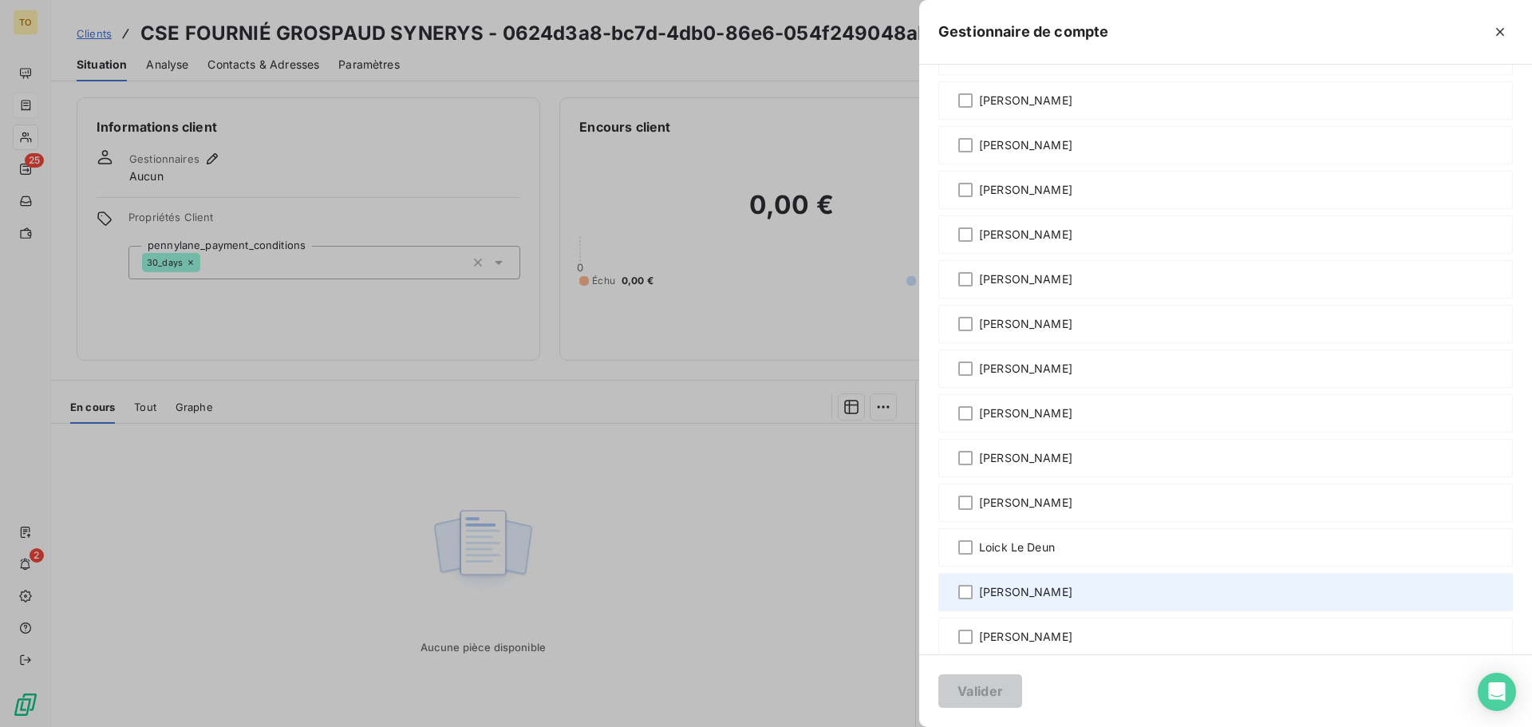
scroll to position [319, 0]
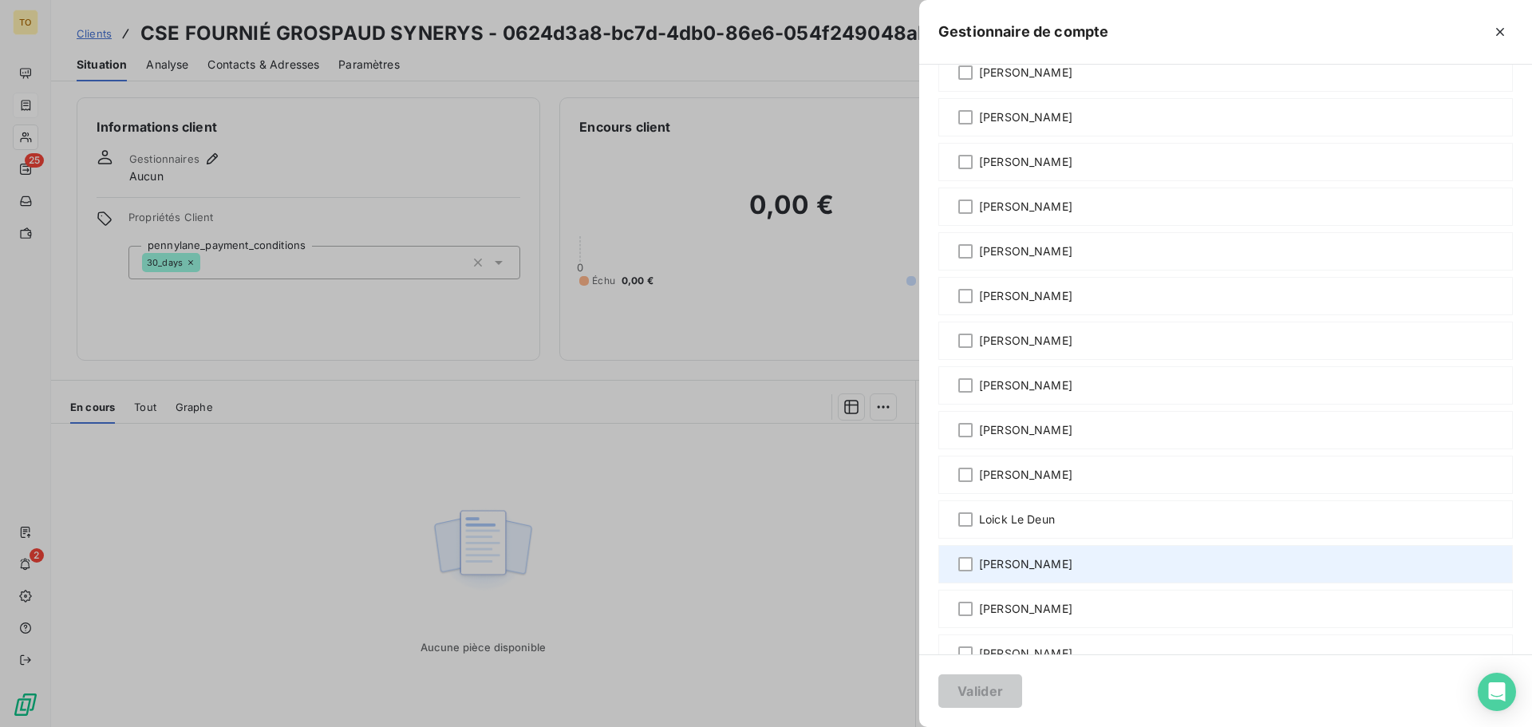
click at [1056, 561] on span "Malvina Calmettes" at bounding box center [1025, 564] width 93 height 16
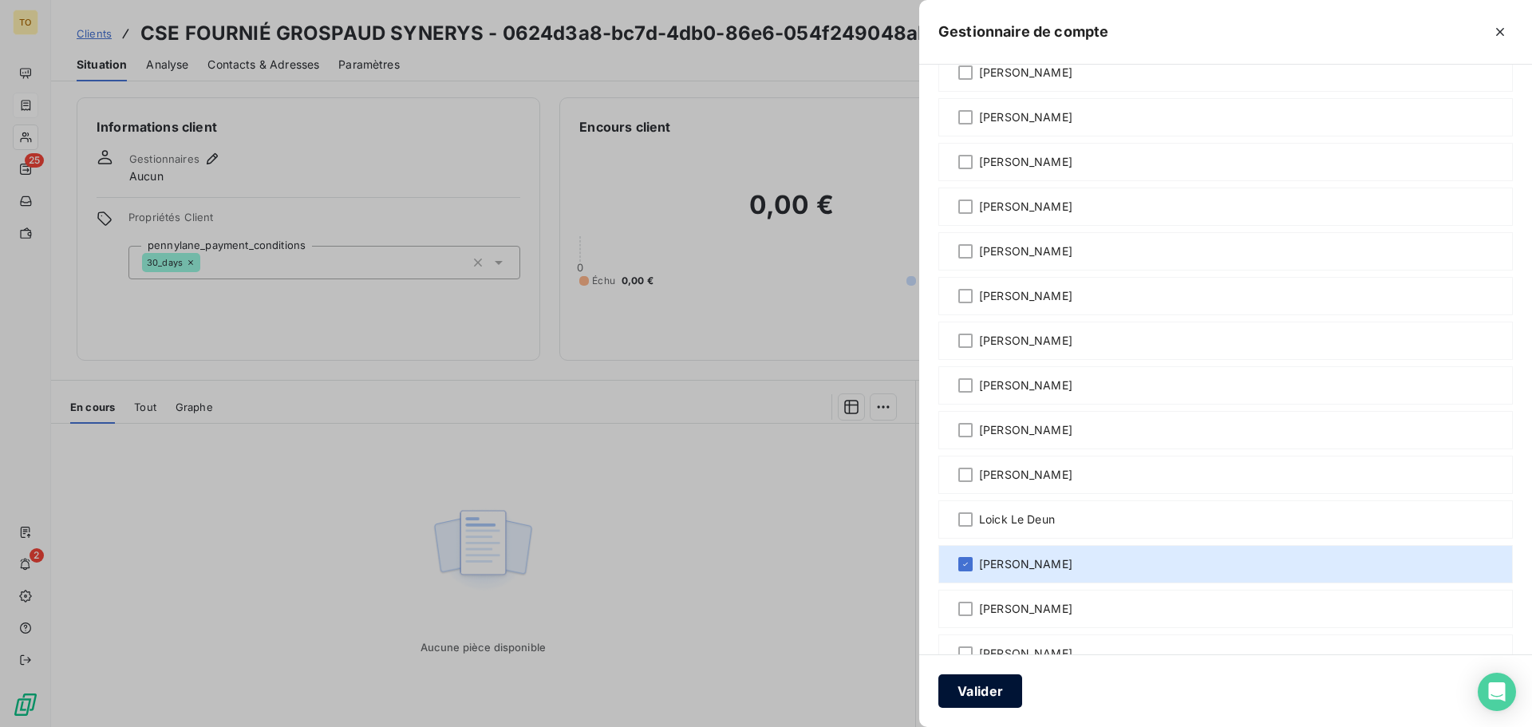
click at [987, 690] on button "Valider" at bounding box center [981, 691] width 84 height 34
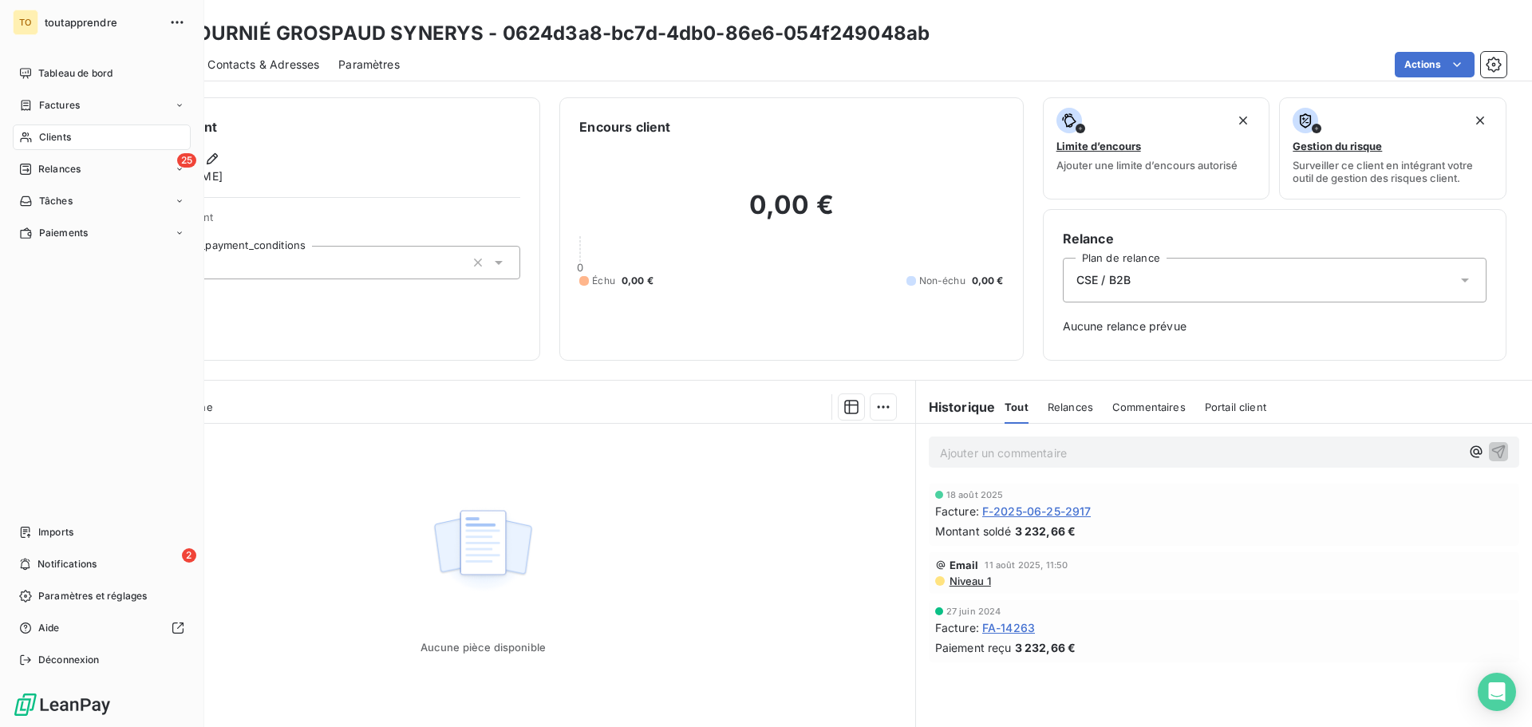
drag, startPoint x: 59, startPoint y: 100, endPoint x: 94, endPoint y: 89, distance: 36.9
click at [59, 100] on span "Factures" at bounding box center [59, 105] width 41 height 14
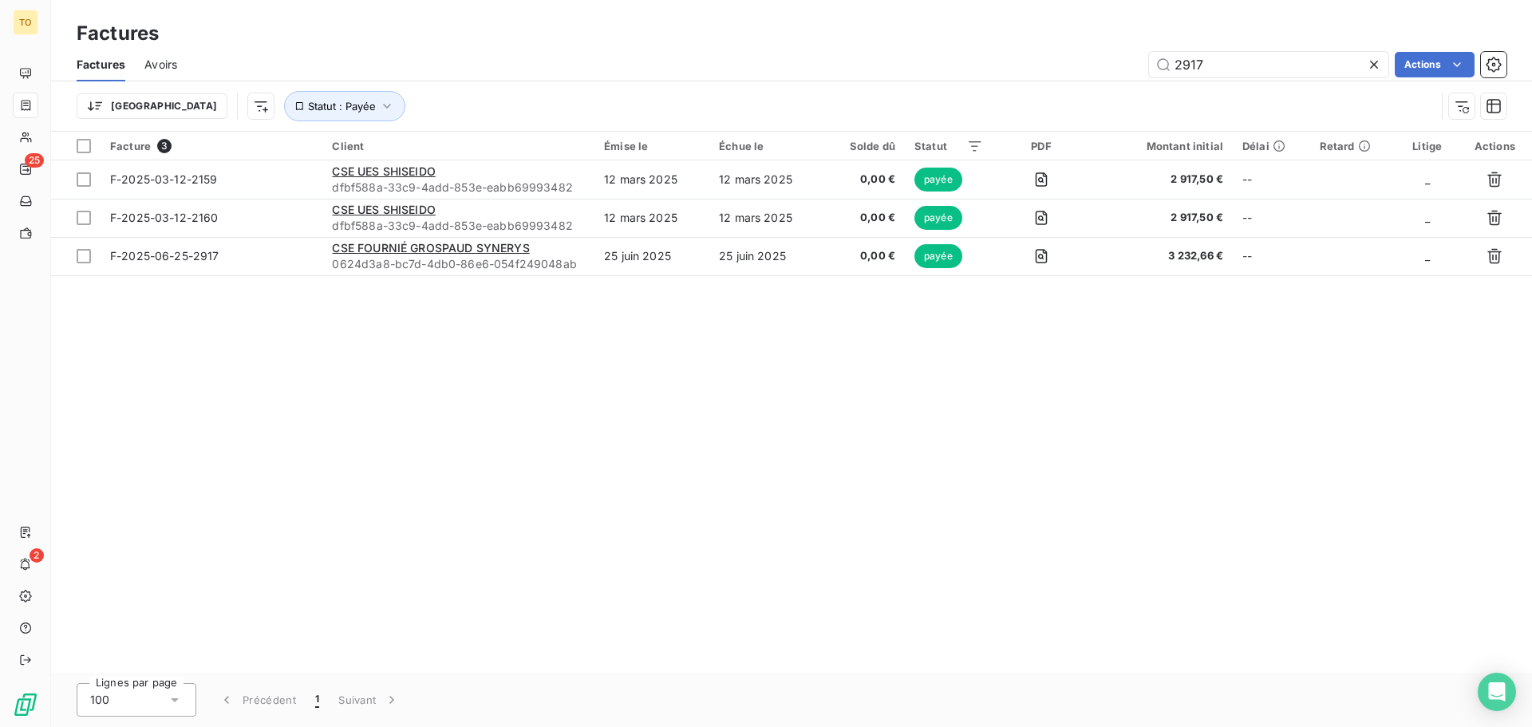
drag, startPoint x: 1204, startPoint y: 65, endPoint x: 1104, endPoint y: 66, distance: 99.8
click at [1104, 66] on div "2917 Actions" at bounding box center [851, 65] width 1311 height 26
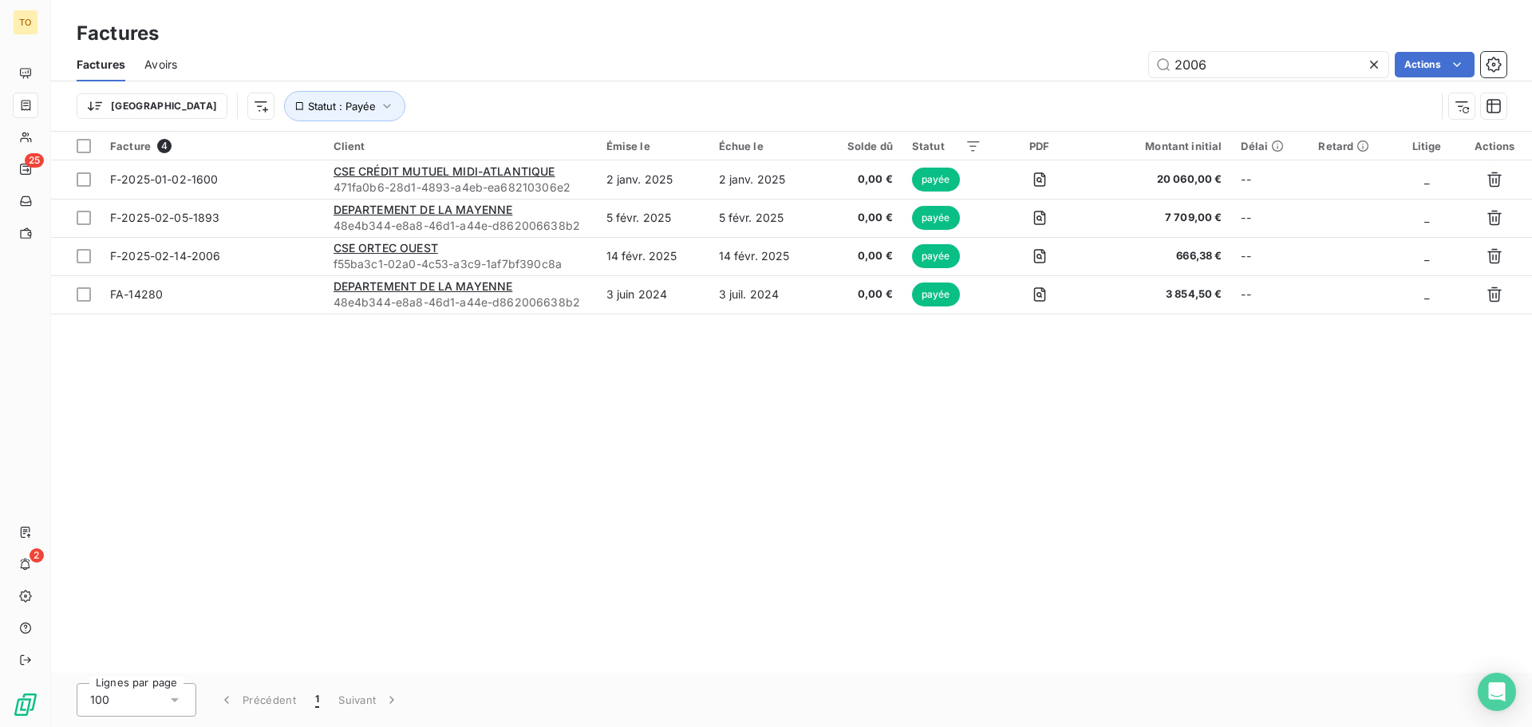
type input "2006"
